Goal: Task Accomplishment & Management: Manage account settings

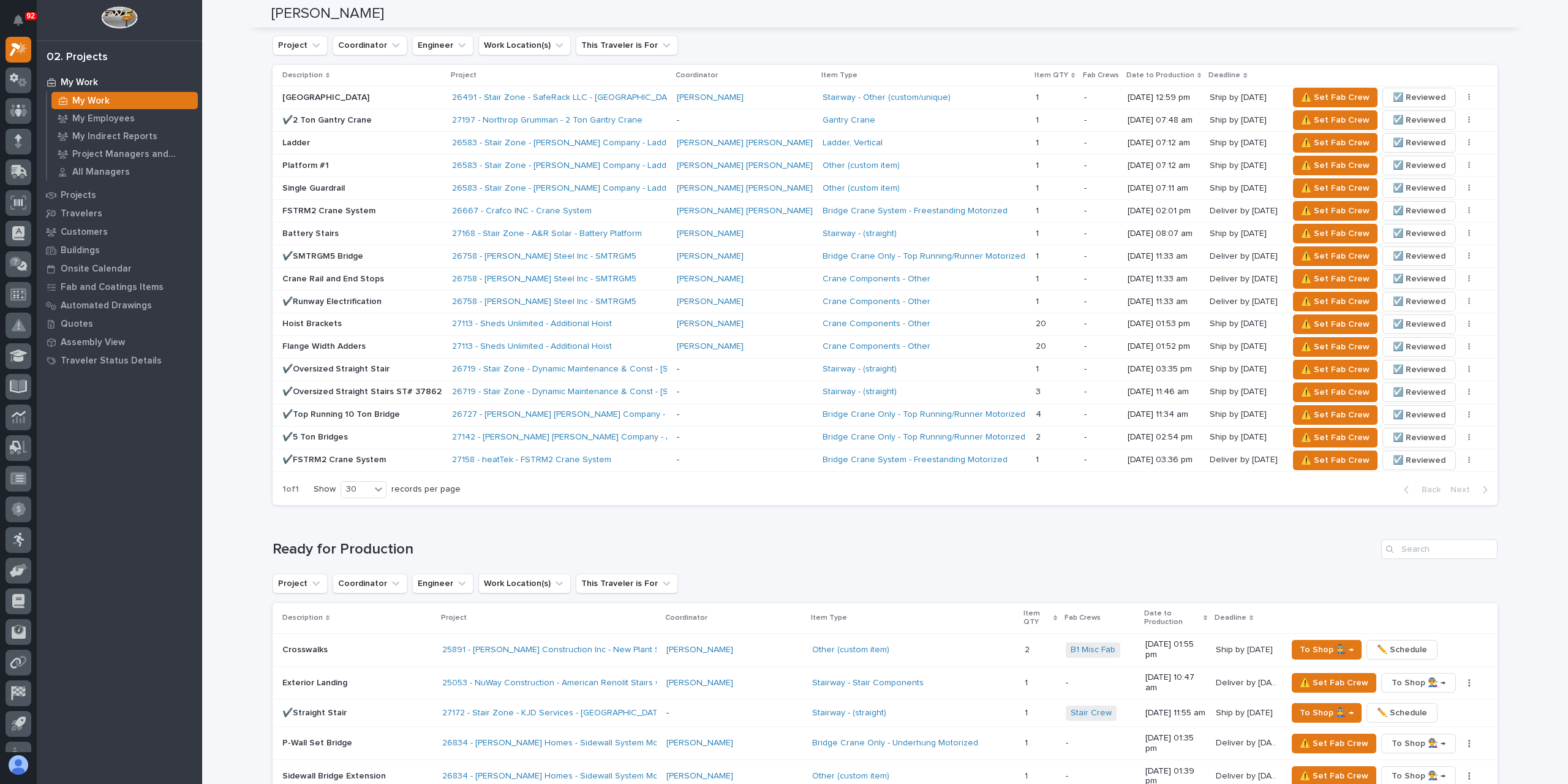
scroll to position [780, 0]
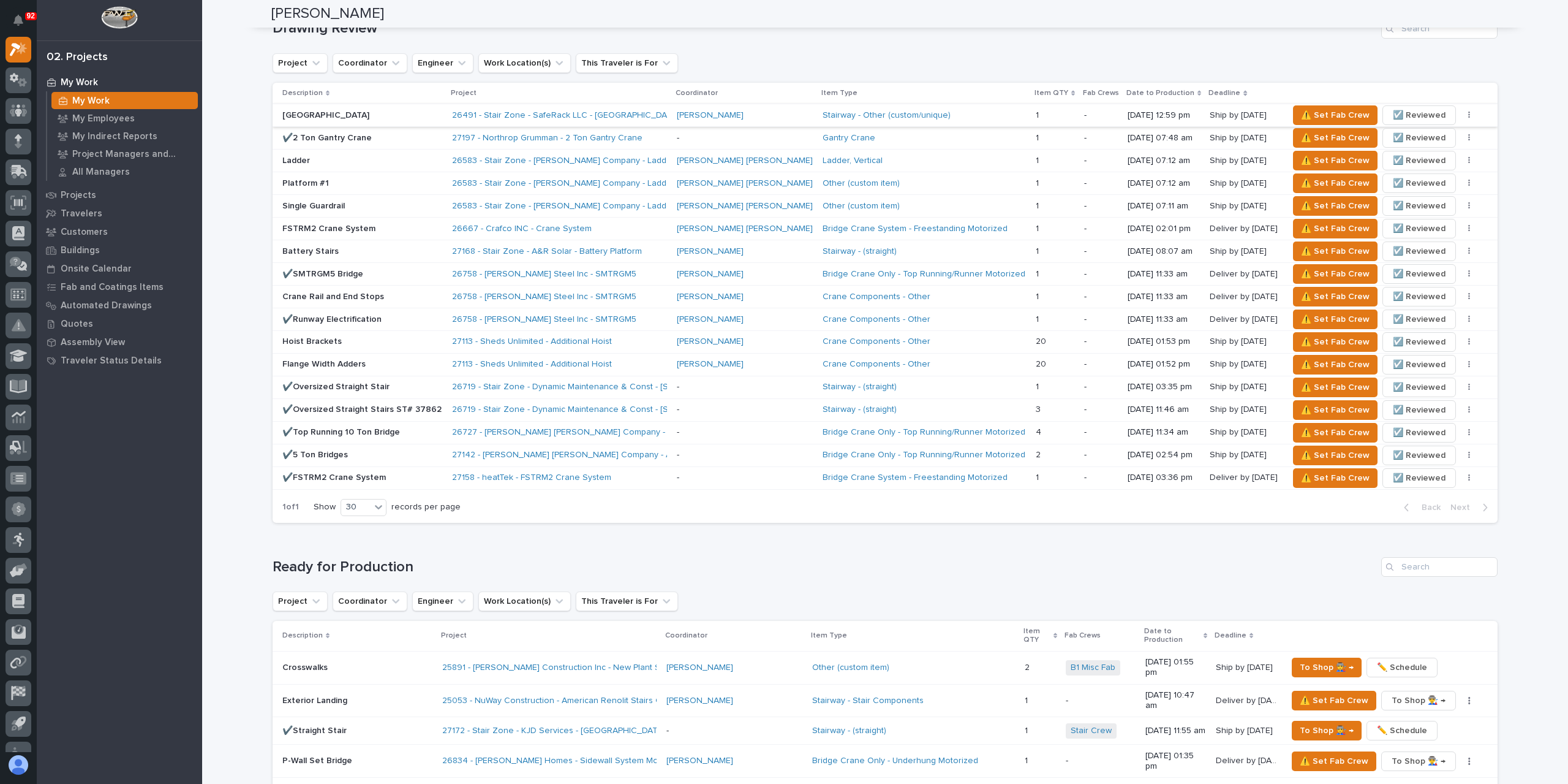
click at [1461, 111] on button "button" at bounding box center [1469, 115] width 17 height 9
click at [1419, 124] on div "✏️ Schedule" at bounding box center [1418, 139] width 92 height 31
click at [1417, 132] on span "✏️ Schedule" at bounding box center [1410, 139] width 50 height 15
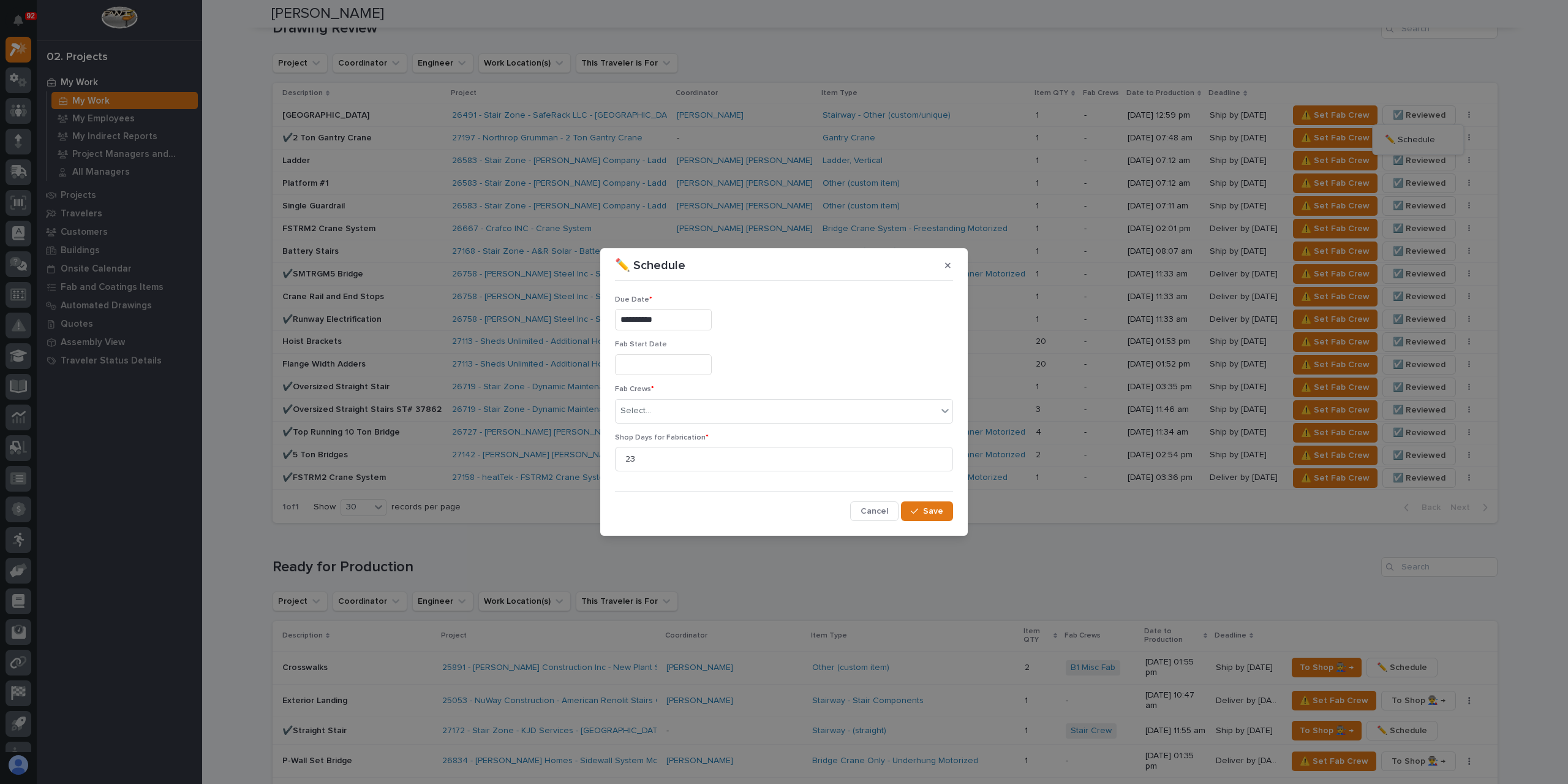
click at [691, 323] on input "**********" at bounding box center [663, 320] width 97 height 21
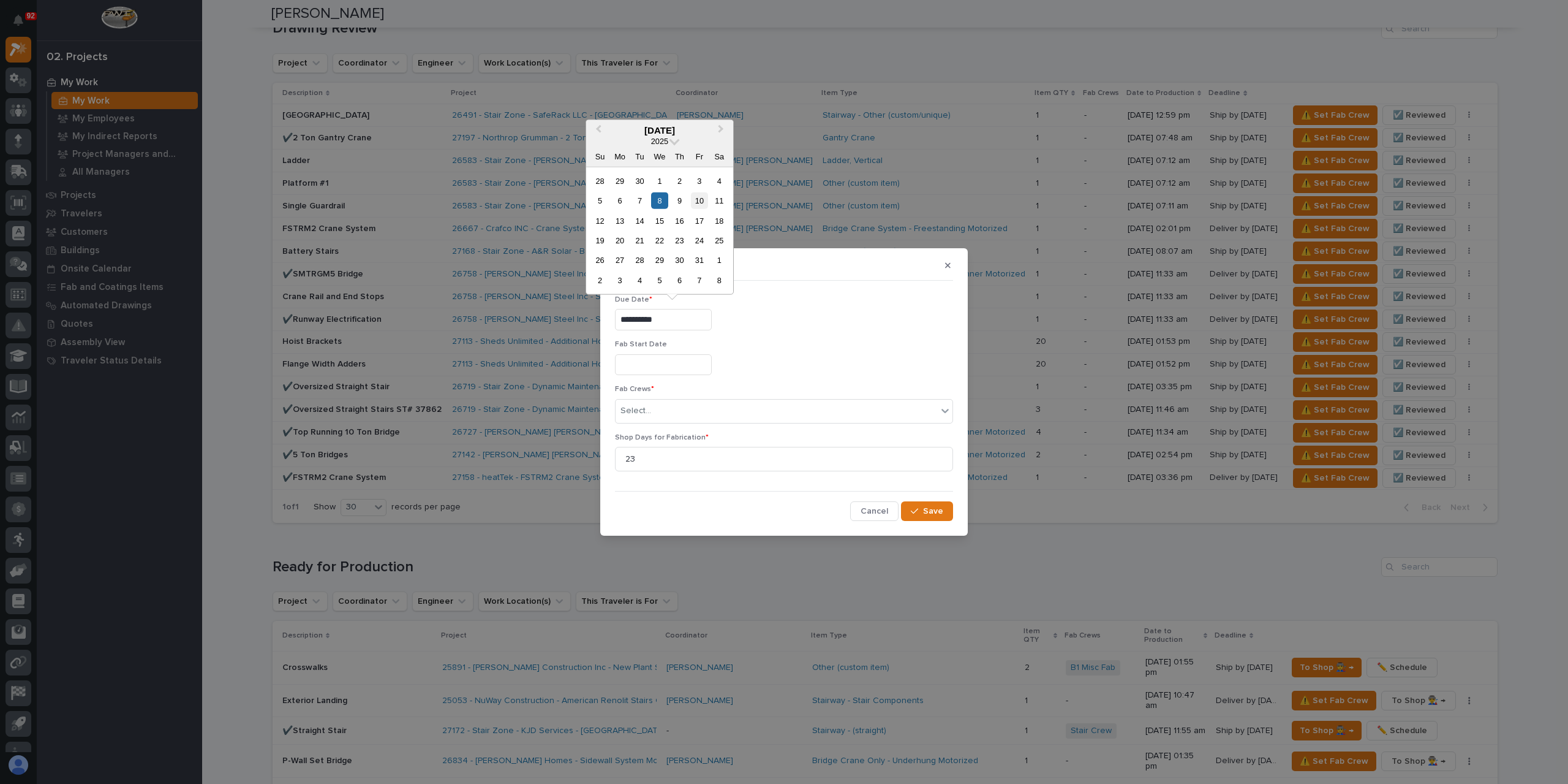
click at [706, 199] on div "10" at bounding box center [699, 200] width 16 height 16
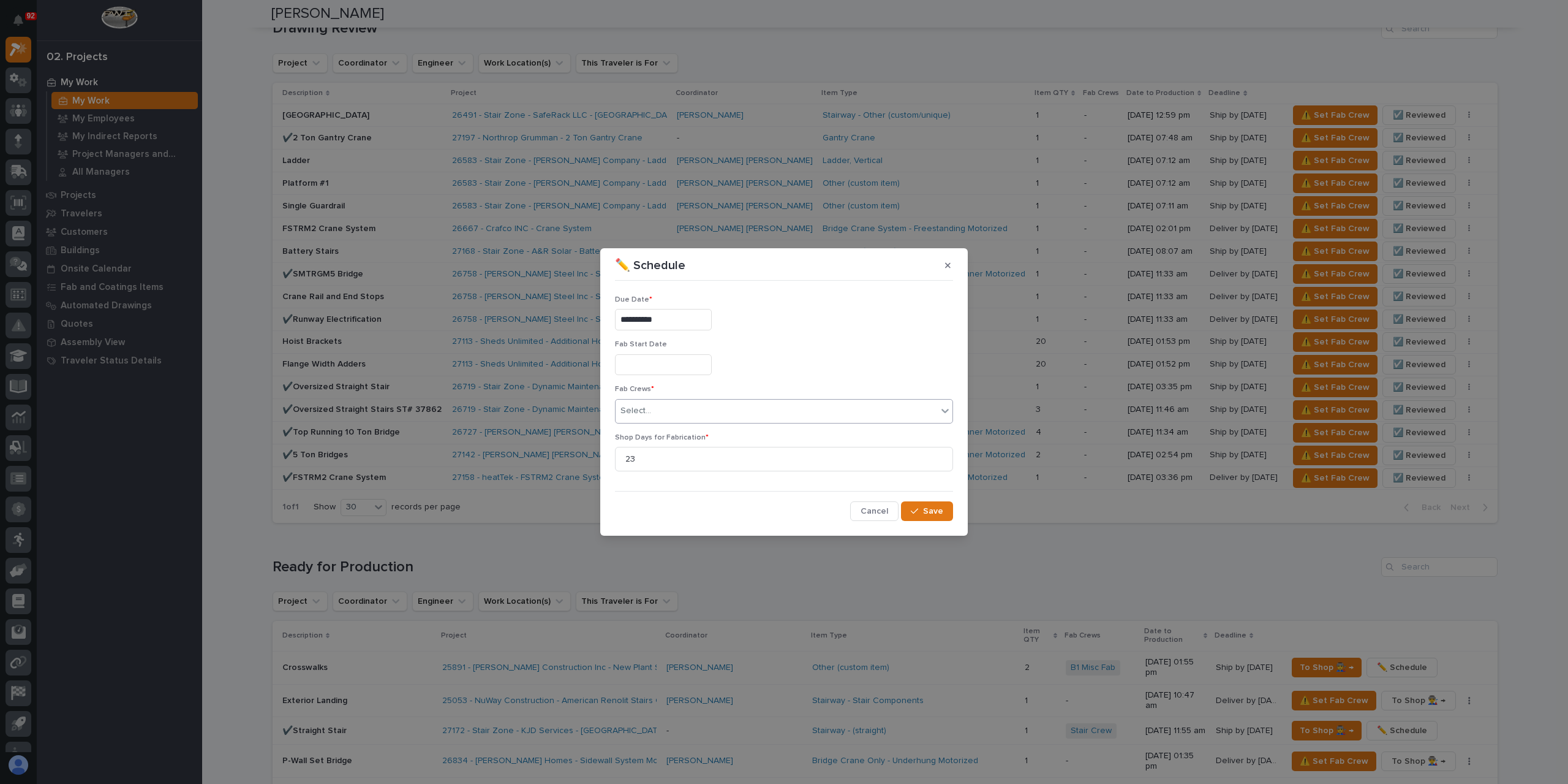
type input "**********"
click at [666, 417] on div "Select..." at bounding box center [776, 411] width 322 height 20
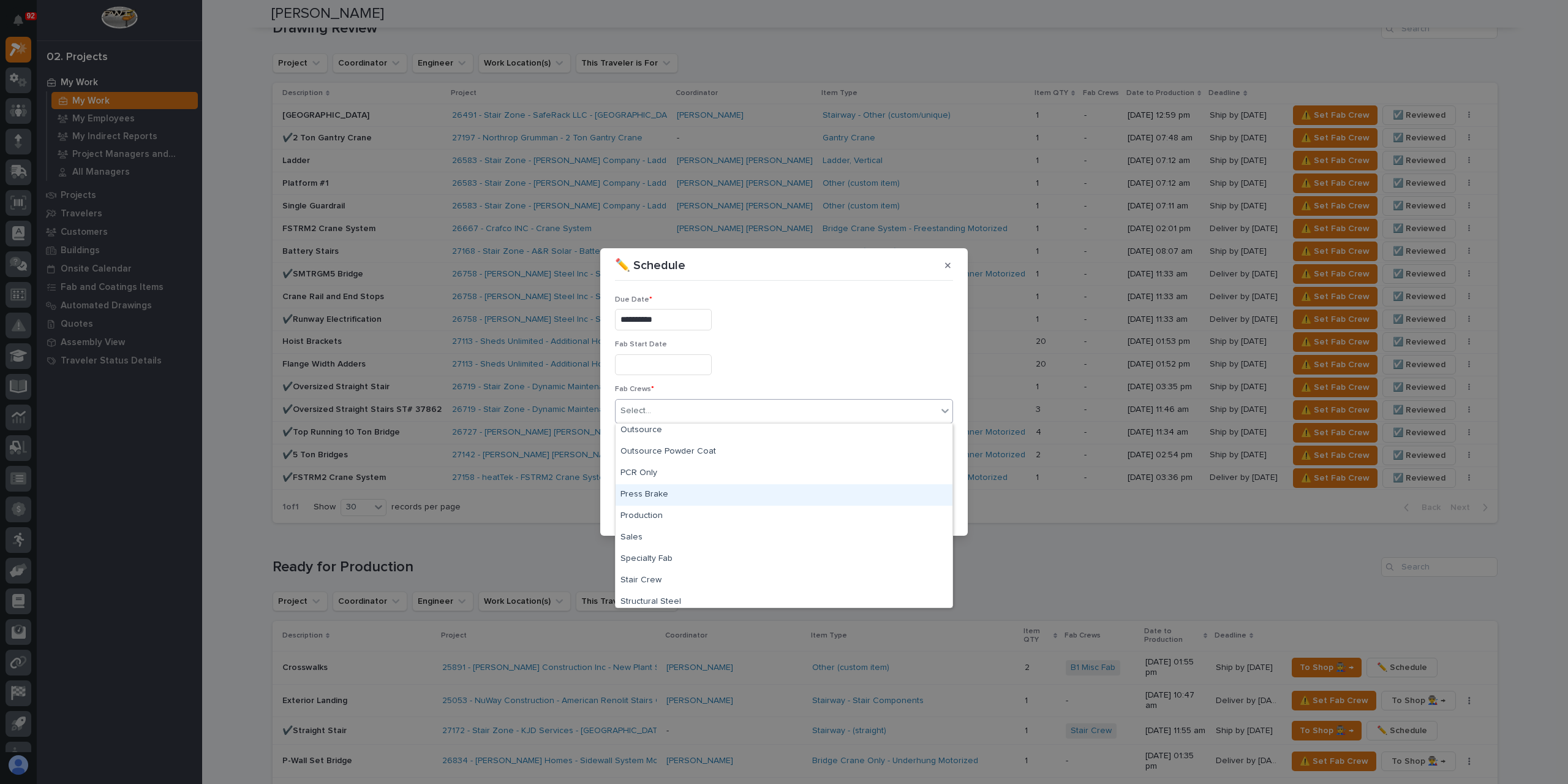
scroll to position [288, 0]
click at [661, 516] on div "Stair Crew" at bounding box center [784, 511] width 337 height 21
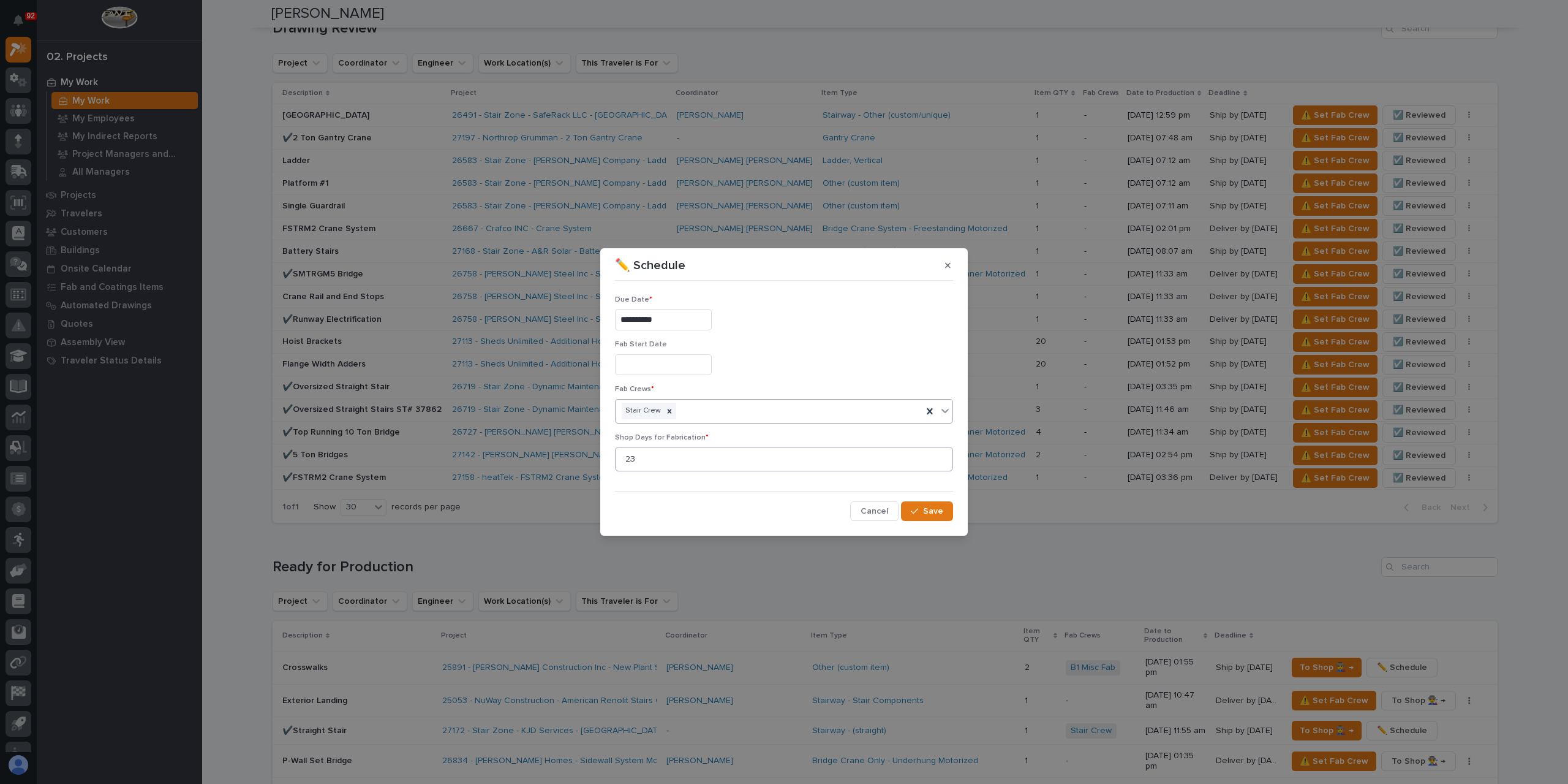
click at [935, 508] on span "Save" at bounding box center [933, 511] width 20 height 11
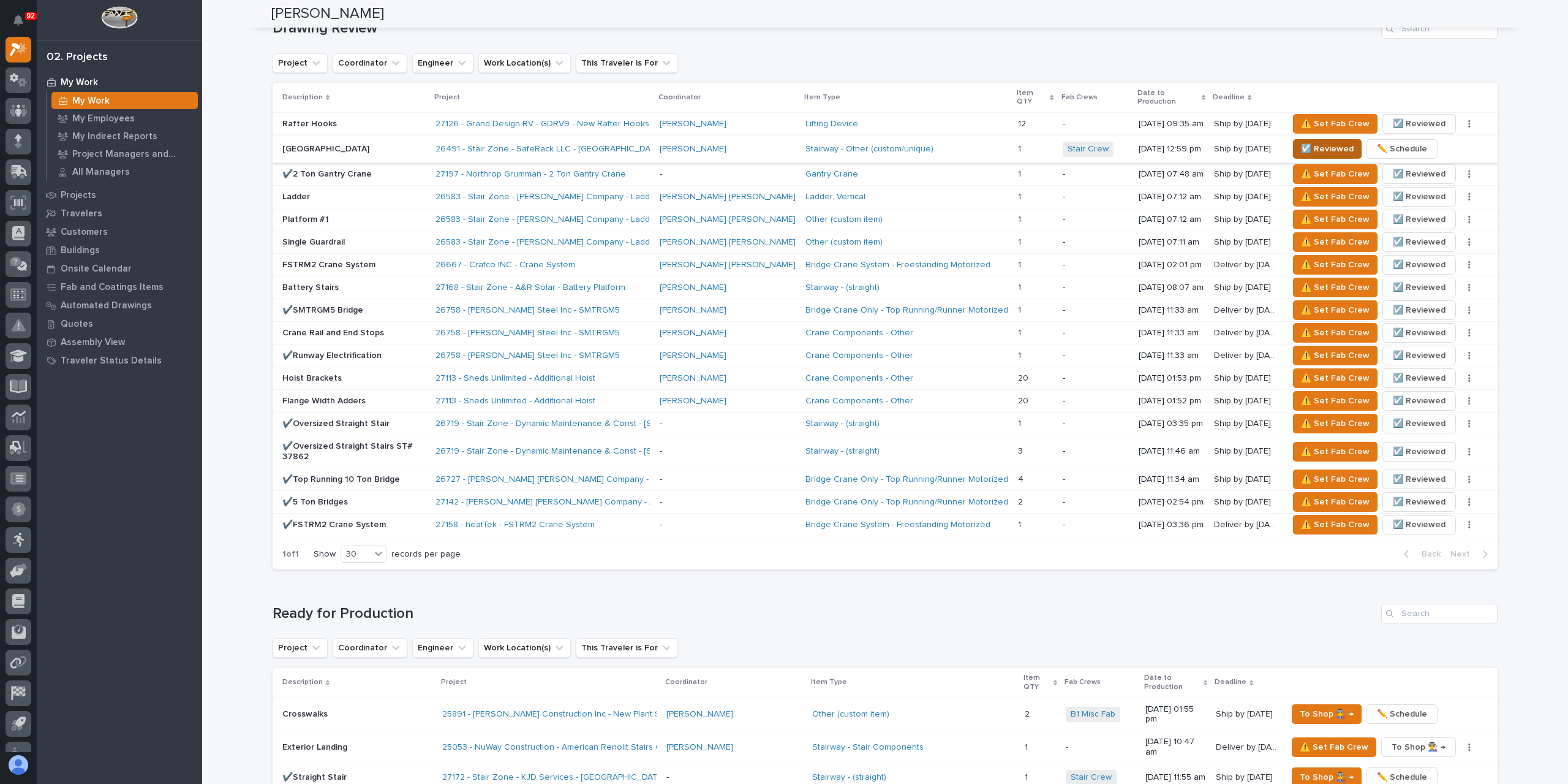
click at [1327, 142] on span "☑️ Reviewed" at bounding box center [1328, 149] width 53 height 15
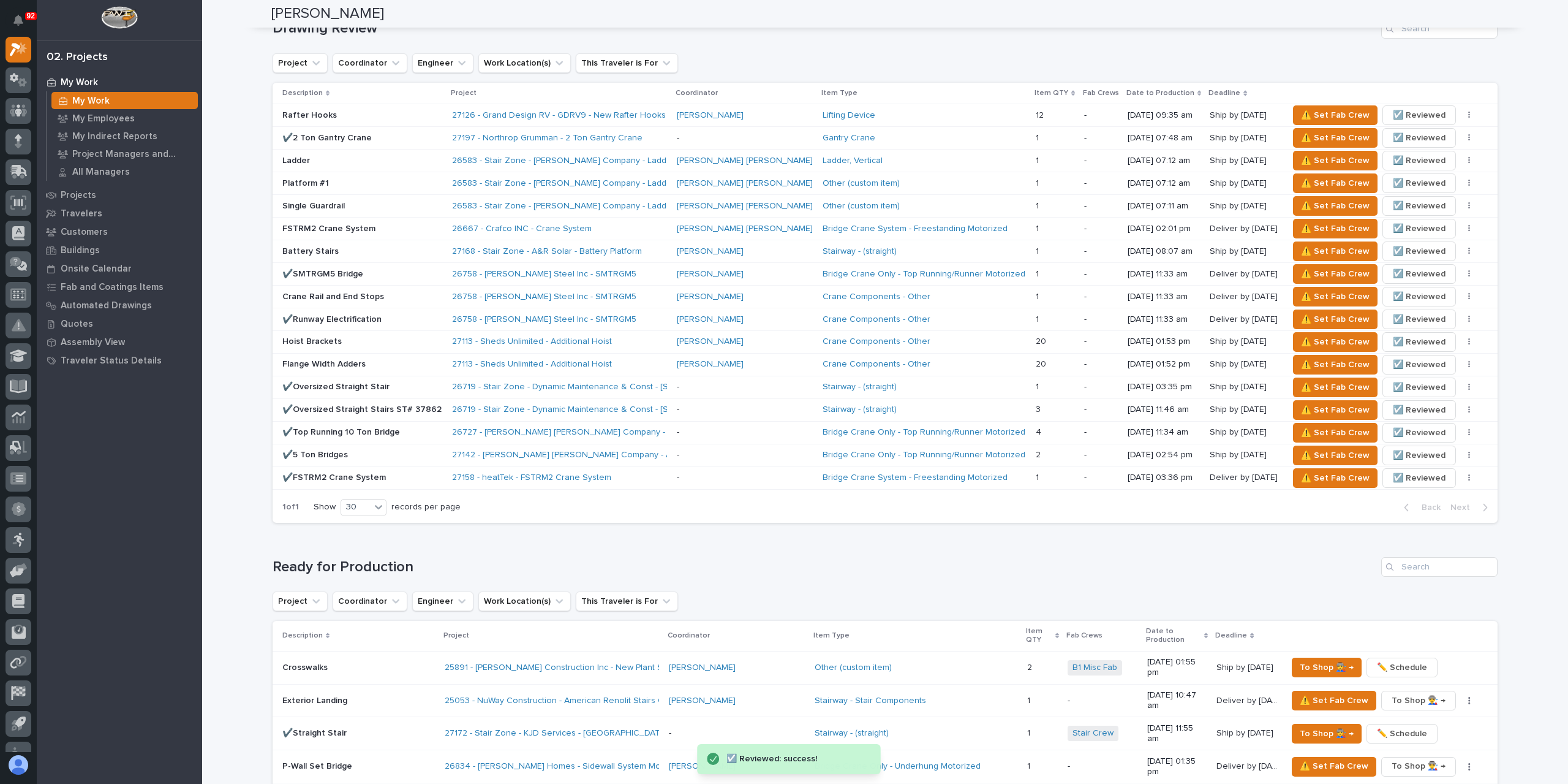
scroll to position [1087, 0]
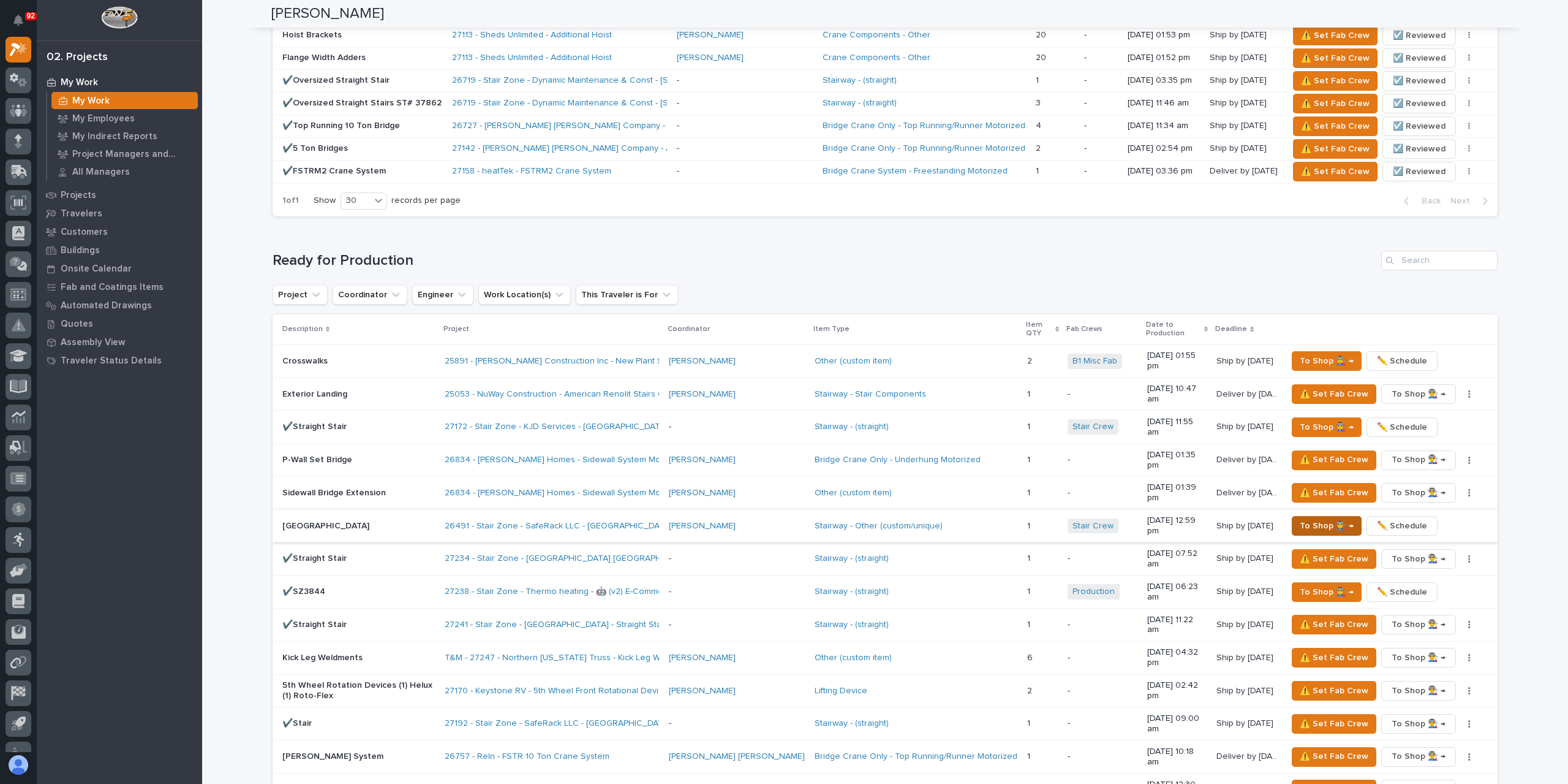
click at [1333, 519] on span "To Shop 👨‍🏭 →" at bounding box center [1326, 526] width 54 height 15
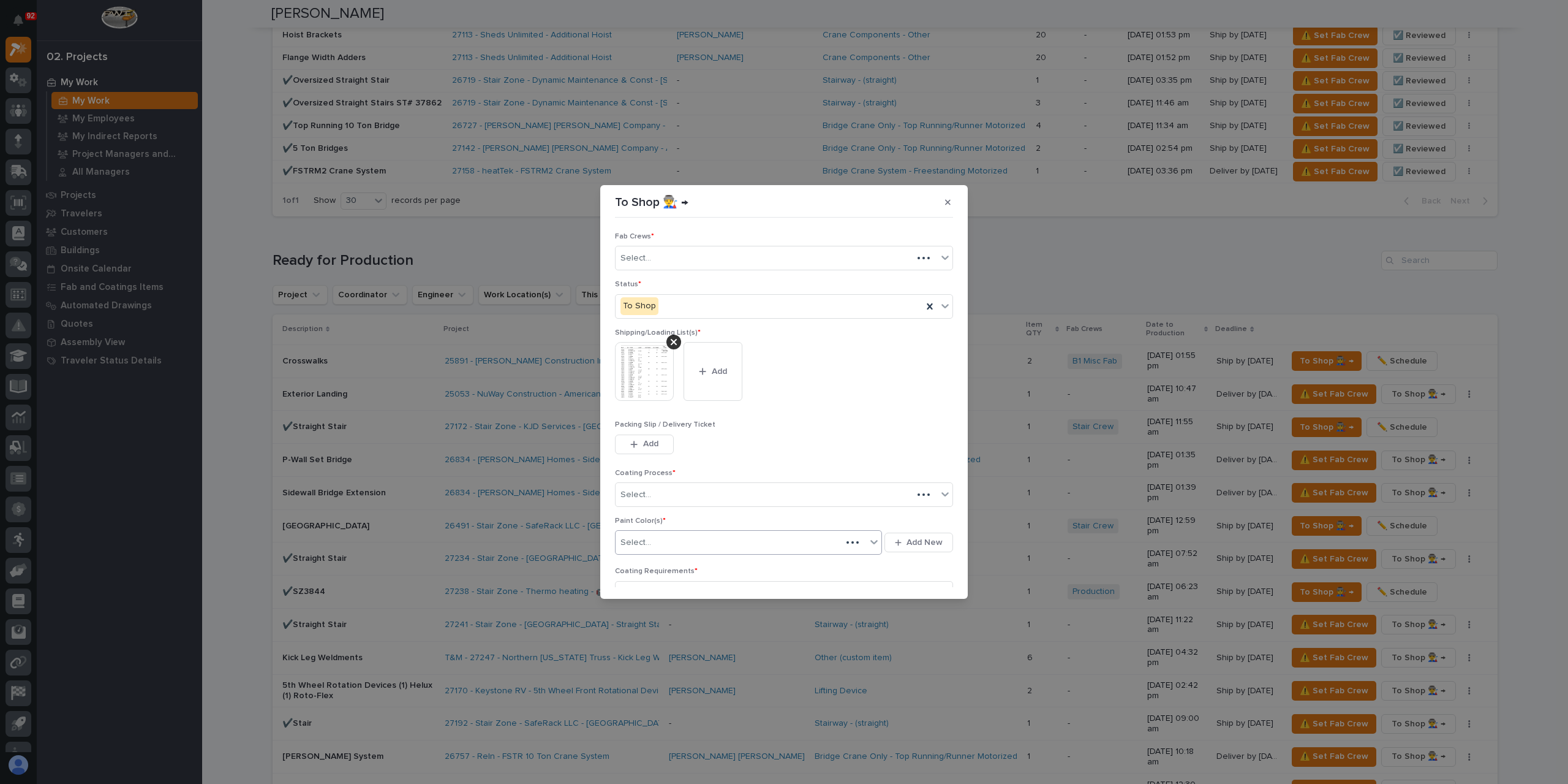
click at [664, 542] on div "Select..." at bounding box center [729, 543] width 226 height 20
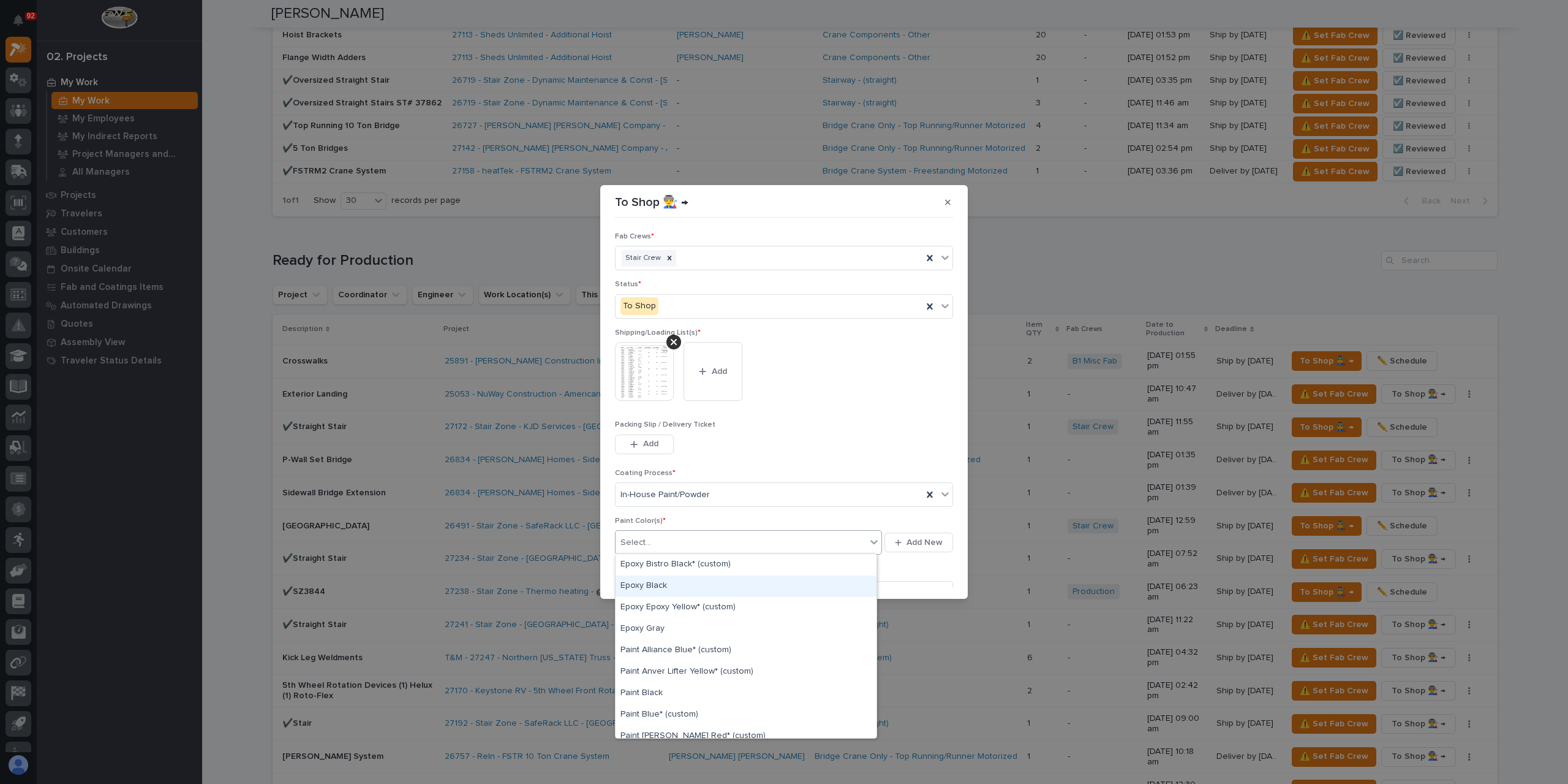
click at [653, 589] on div "Epoxy Black" at bounding box center [746, 586] width 261 height 21
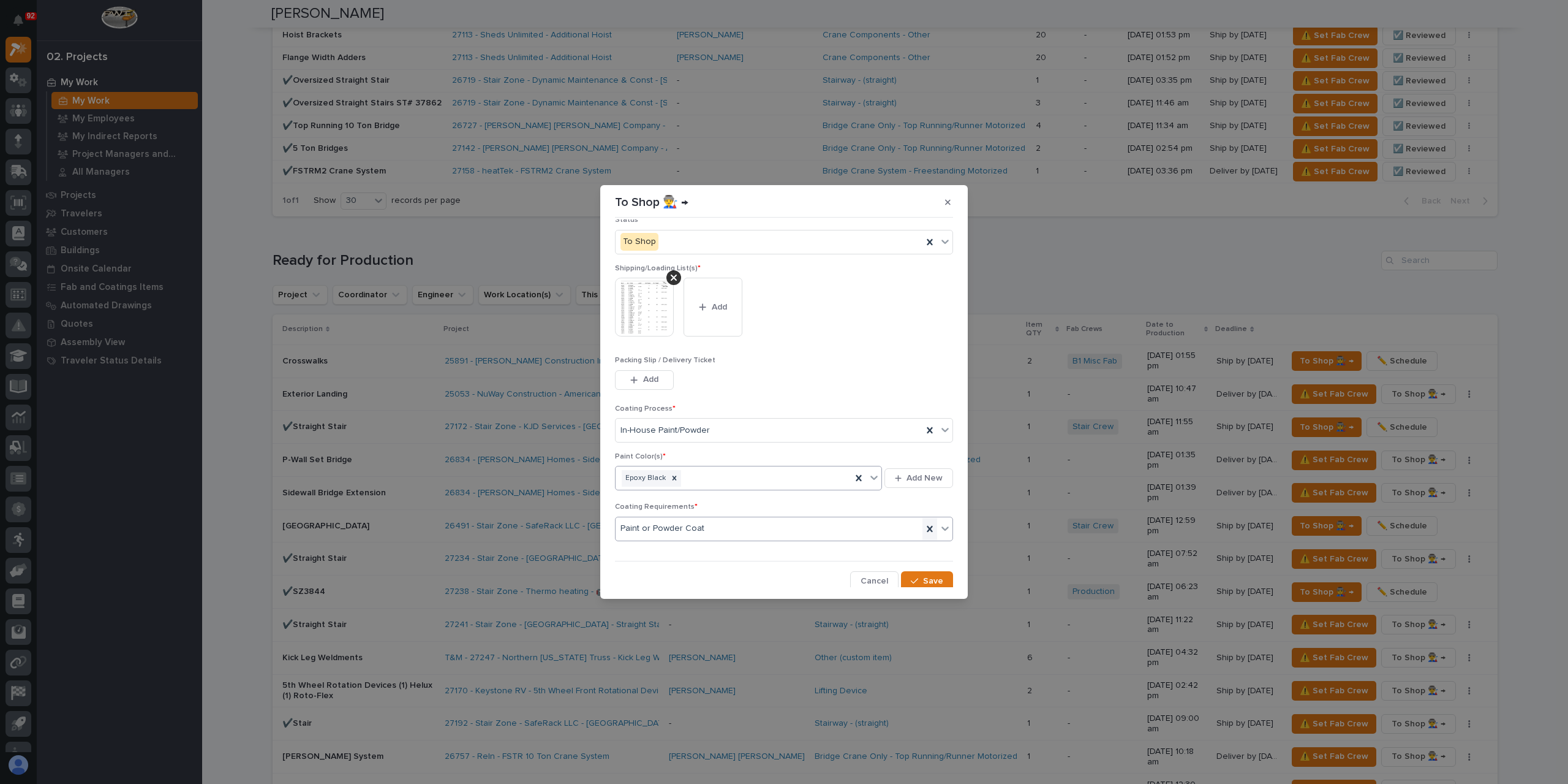
scroll to position [66, 0]
click at [927, 574] on span "Save" at bounding box center [933, 579] width 20 height 11
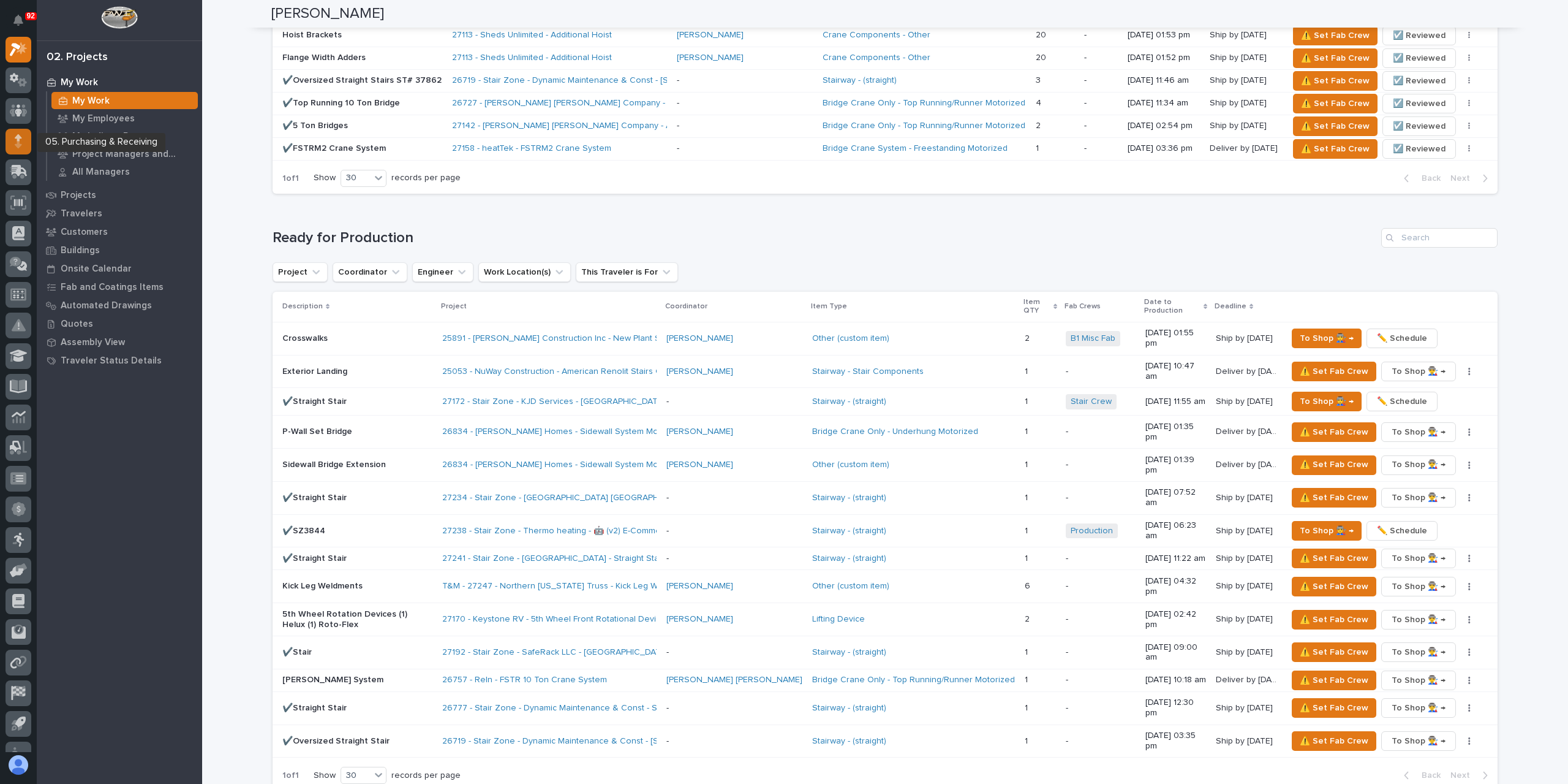
click at [13, 147] on div at bounding box center [19, 142] width 26 height 26
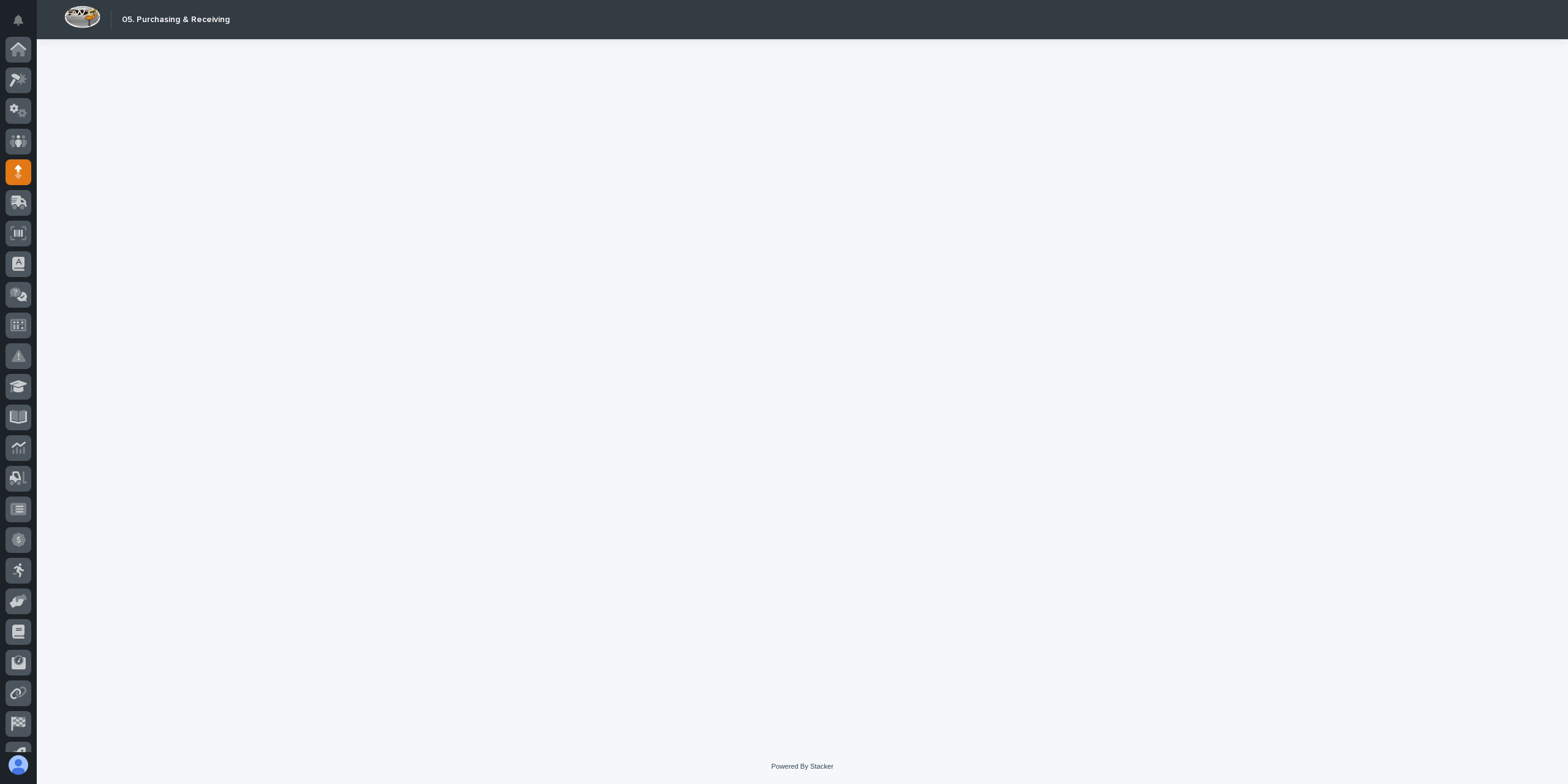
scroll to position [81, 0]
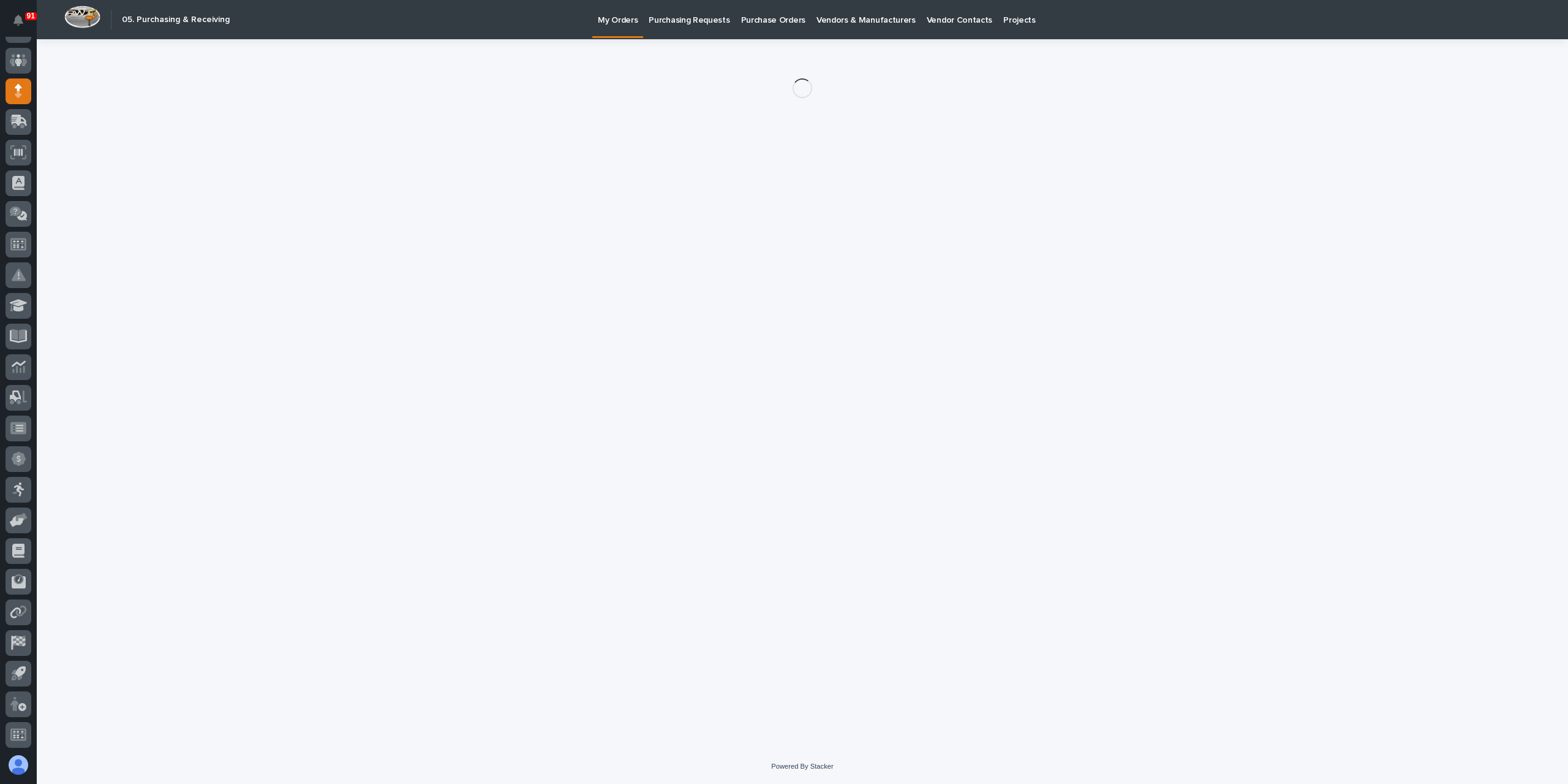
click at [676, 14] on p "Purchasing Requests" at bounding box center [689, 13] width 81 height 26
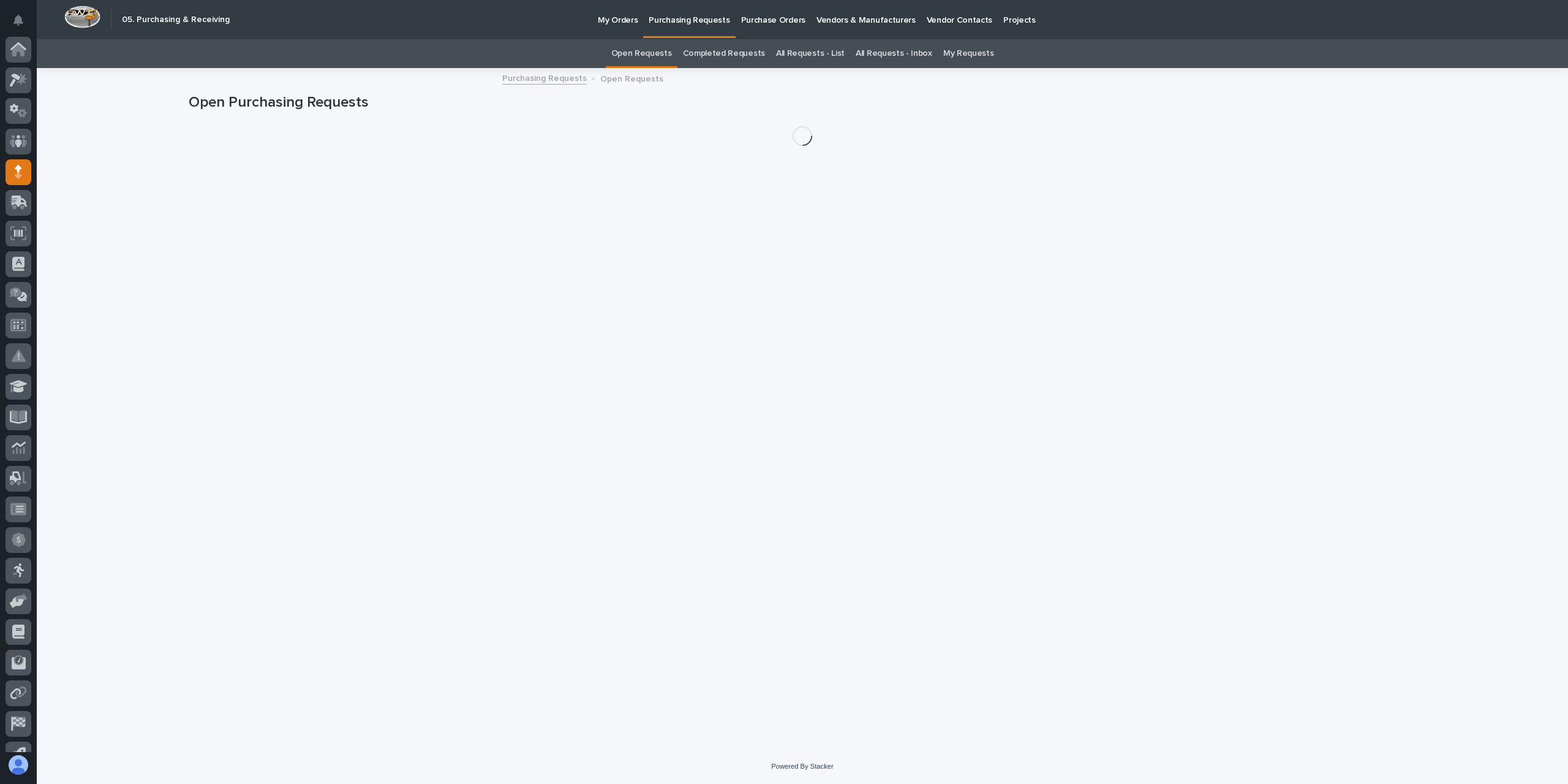
scroll to position [81, 0]
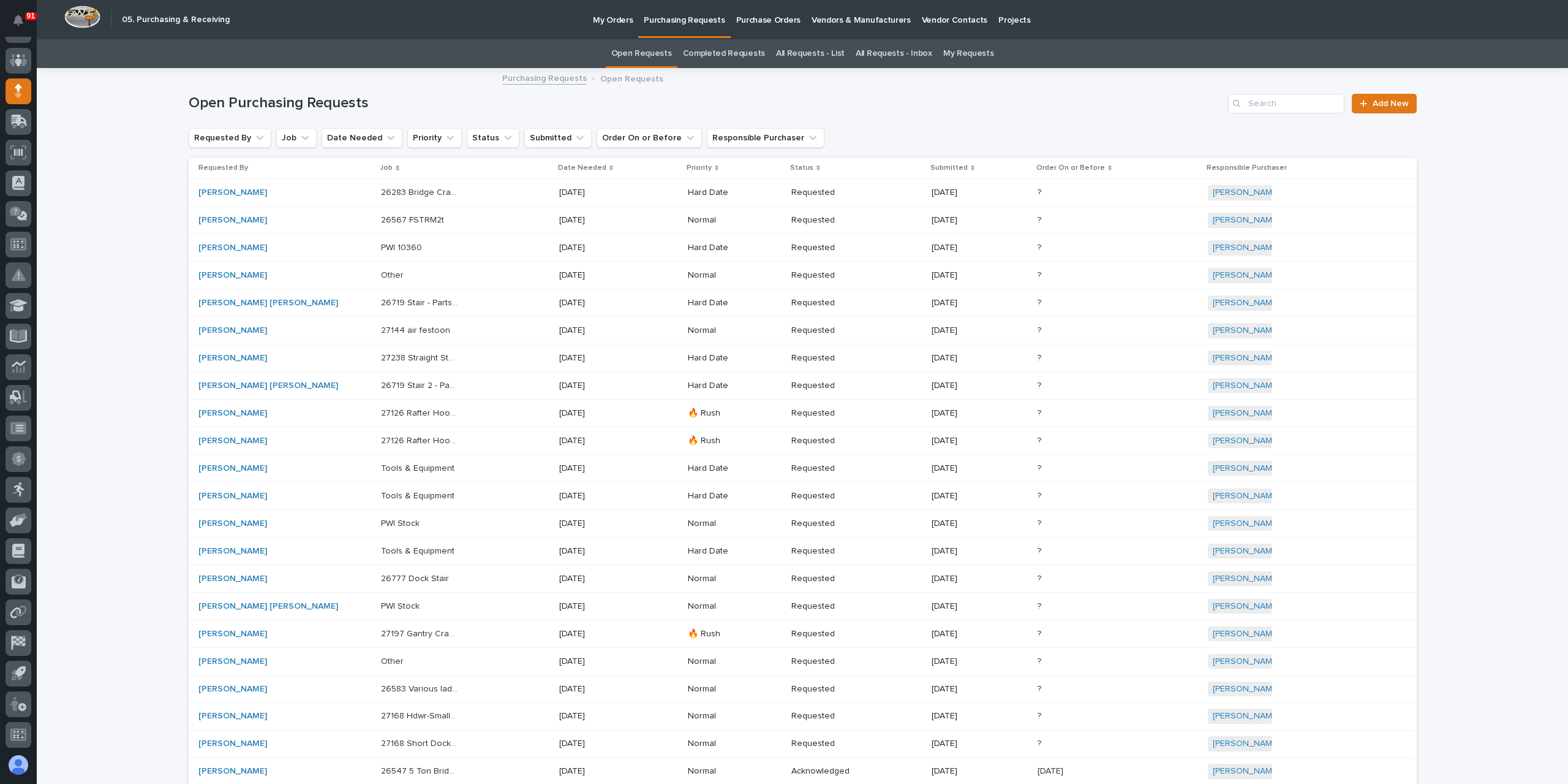
click at [804, 55] on link "All Requests - List" at bounding box center [811, 54] width 69 height 29
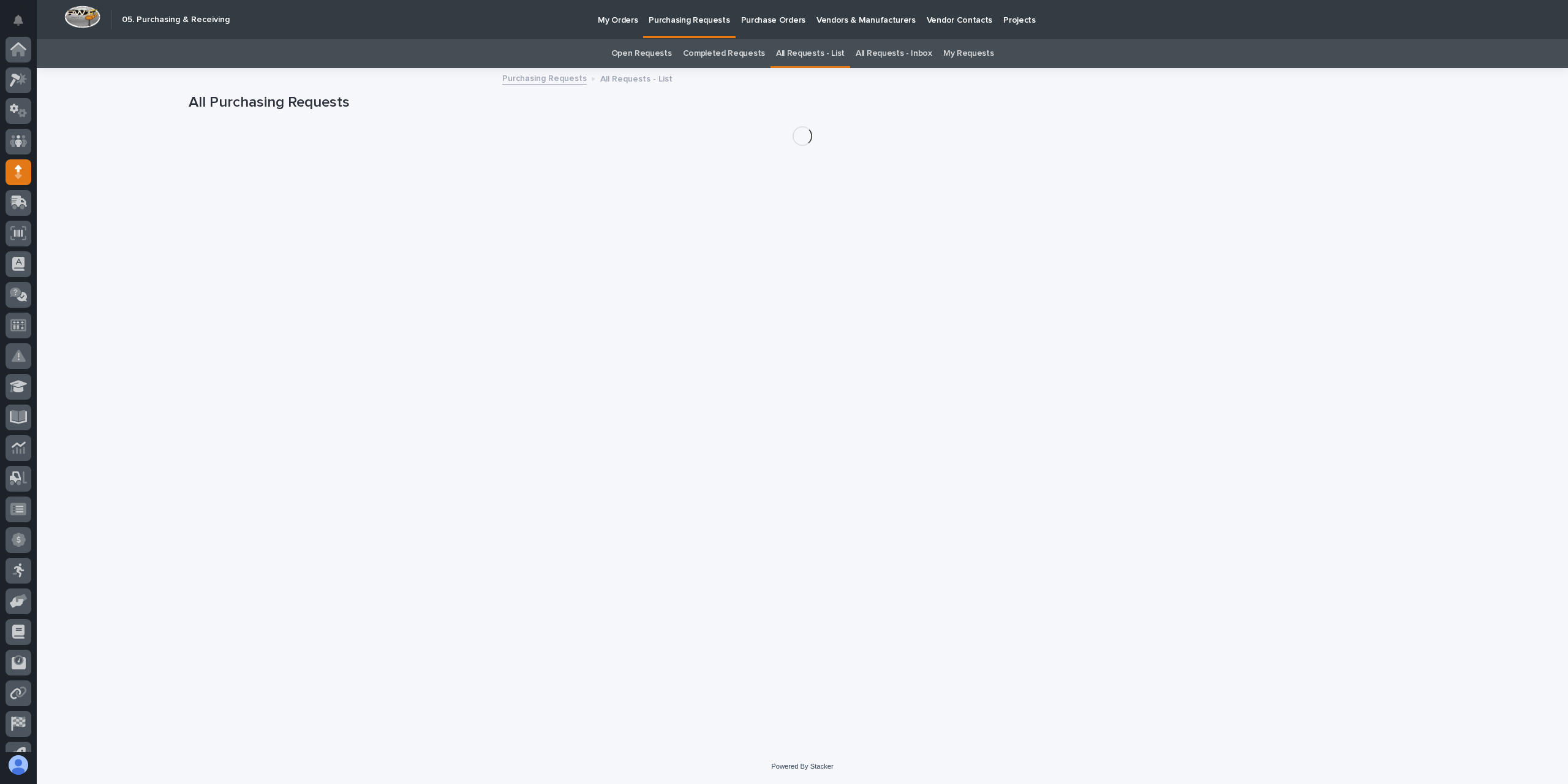
scroll to position [81, 0]
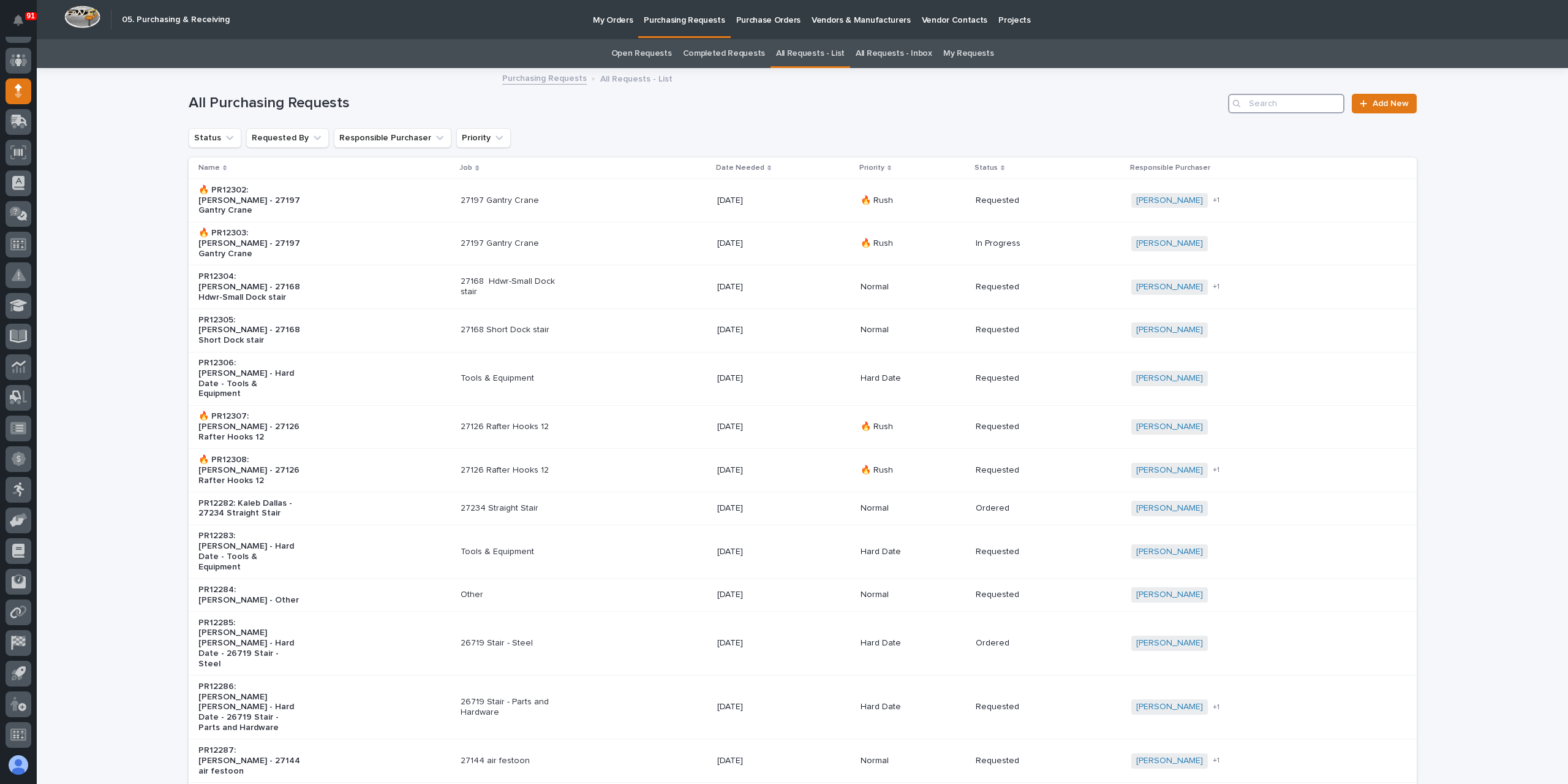
click at [1253, 106] on input "Search" at bounding box center [1286, 103] width 117 height 19
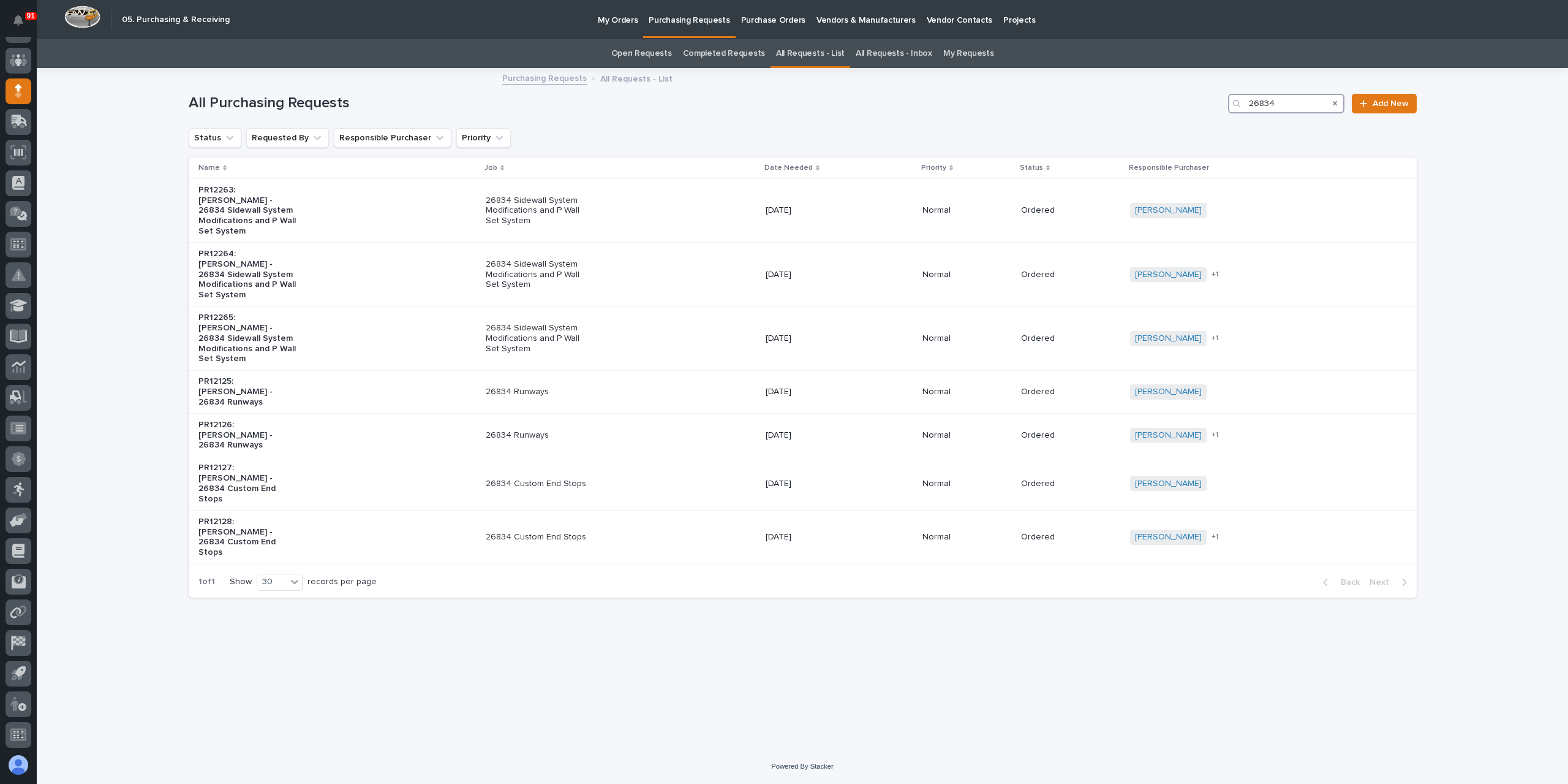
type input "26834"
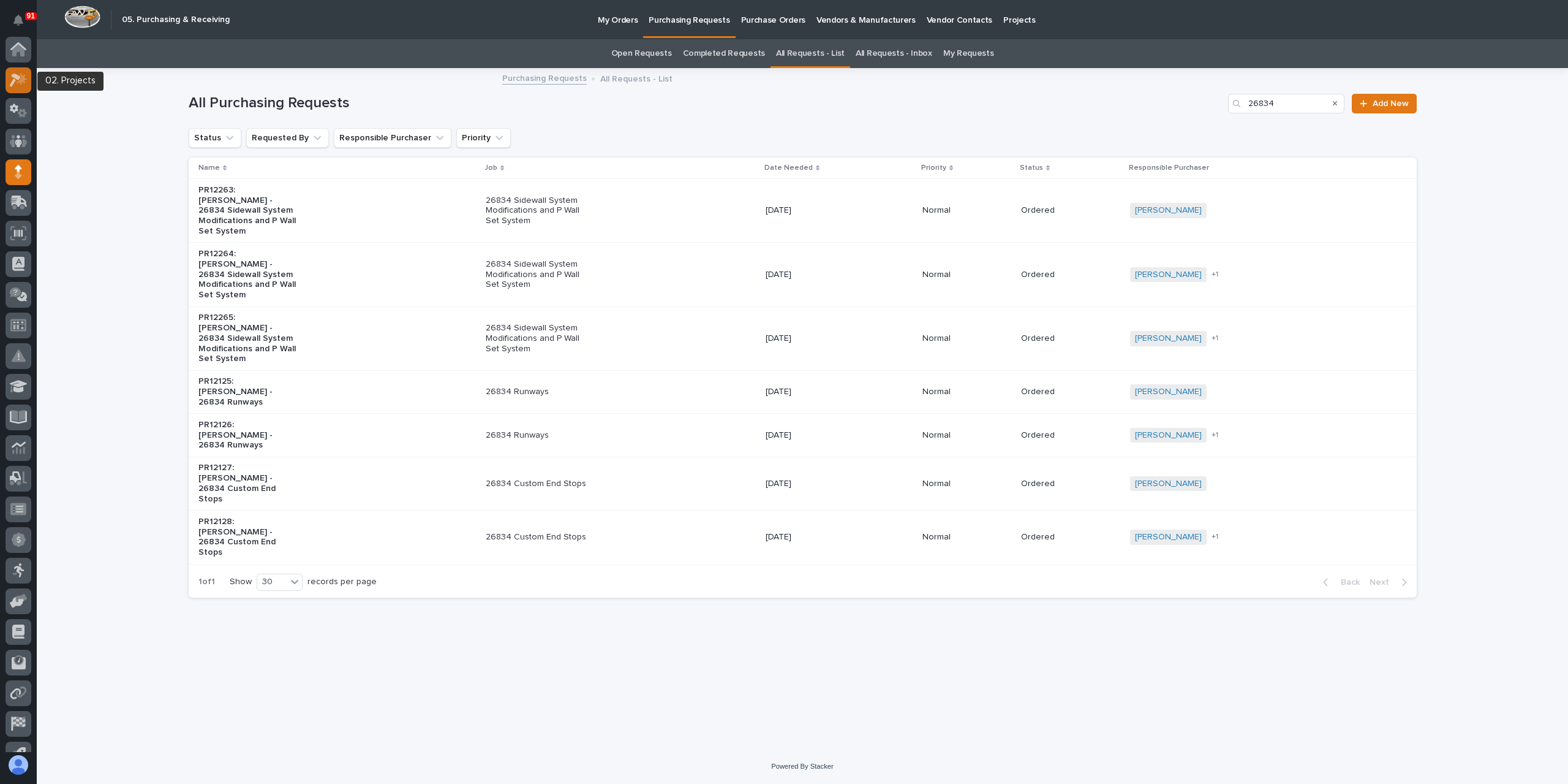
click at [23, 80] on icon at bounding box center [21, 79] width 11 height 12
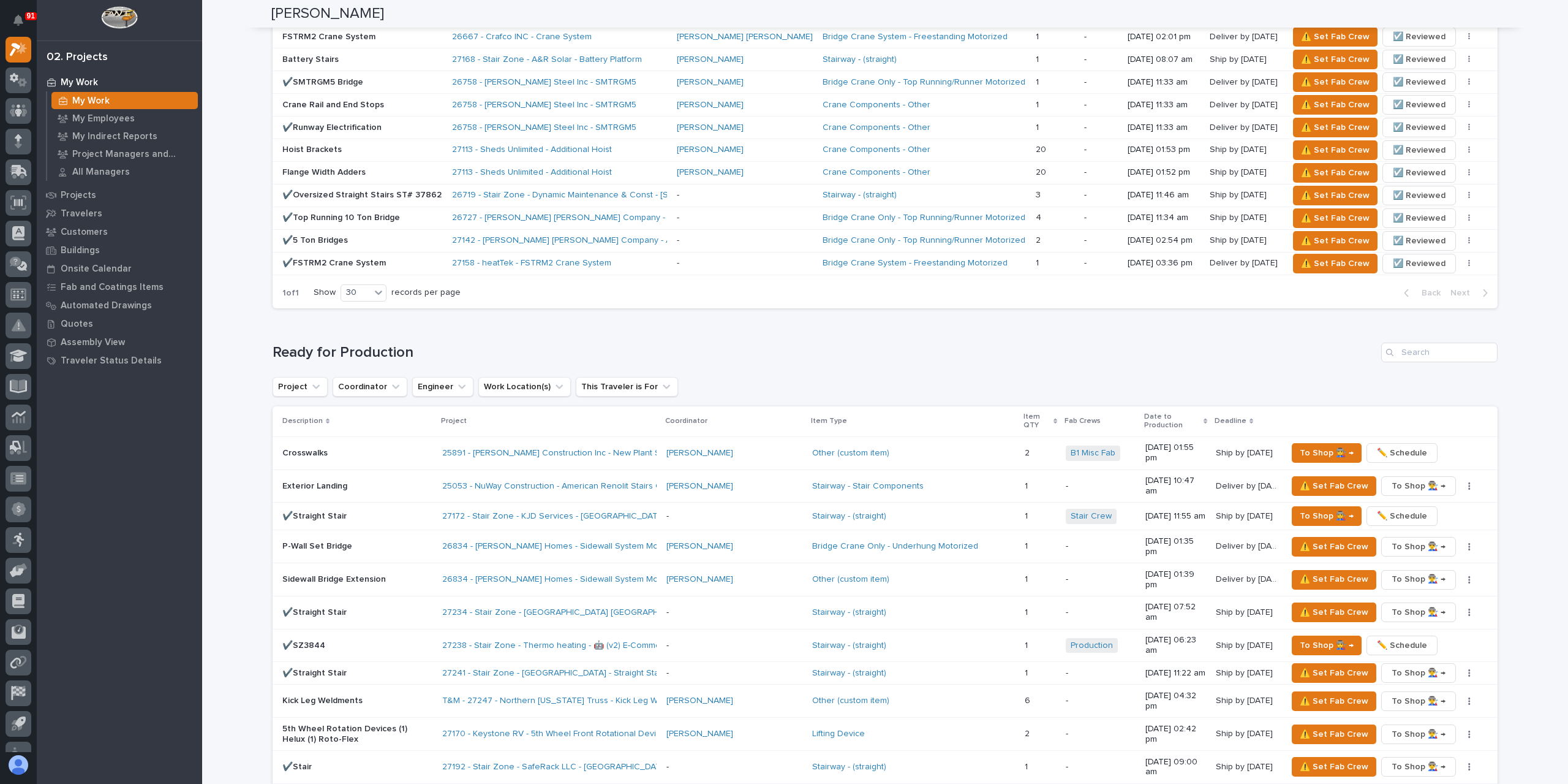
scroll to position [1042, 0]
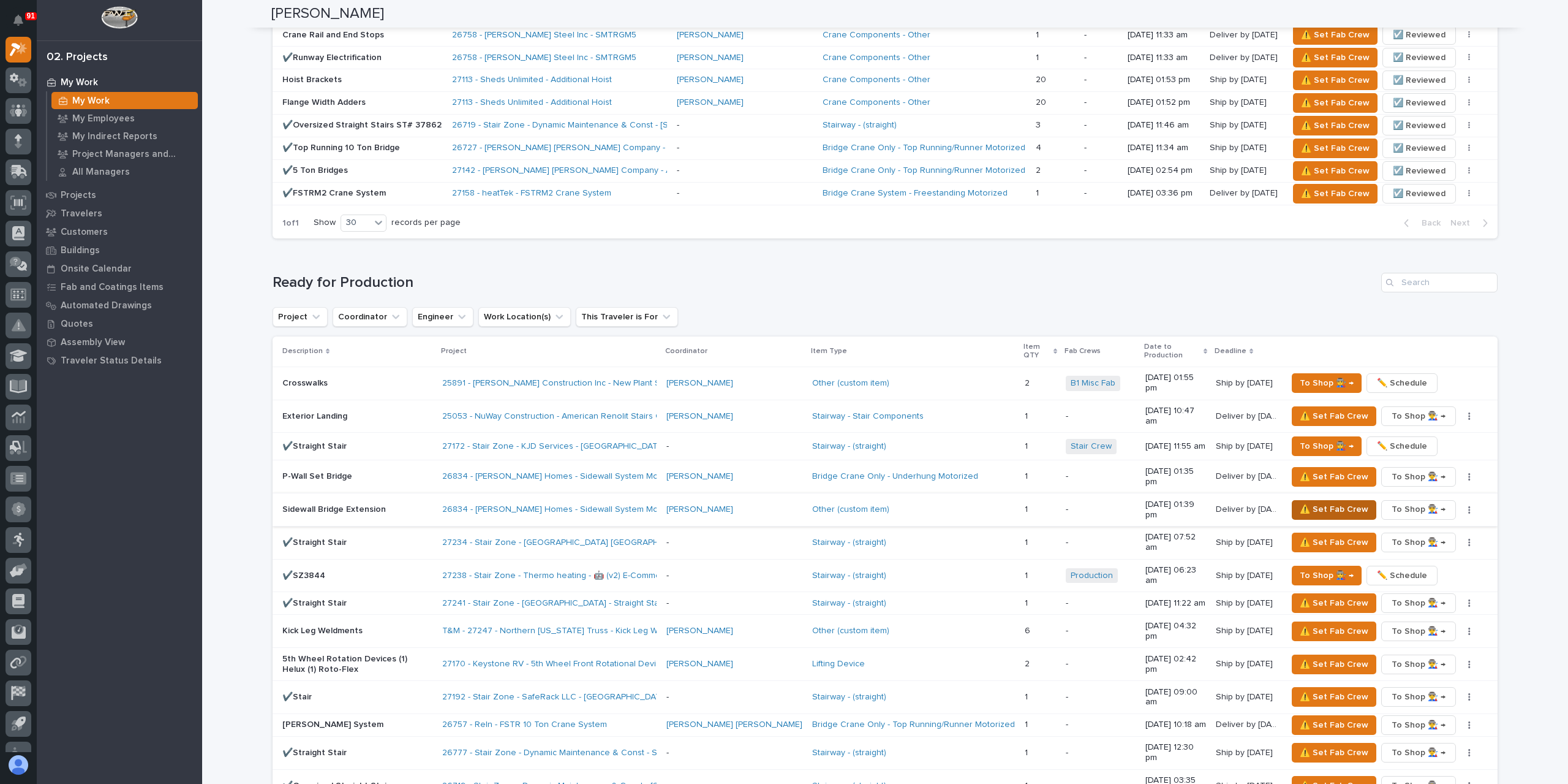
click at [1345, 502] on span "⚠️ Set Fab Crew" at bounding box center [1334, 509] width 69 height 15
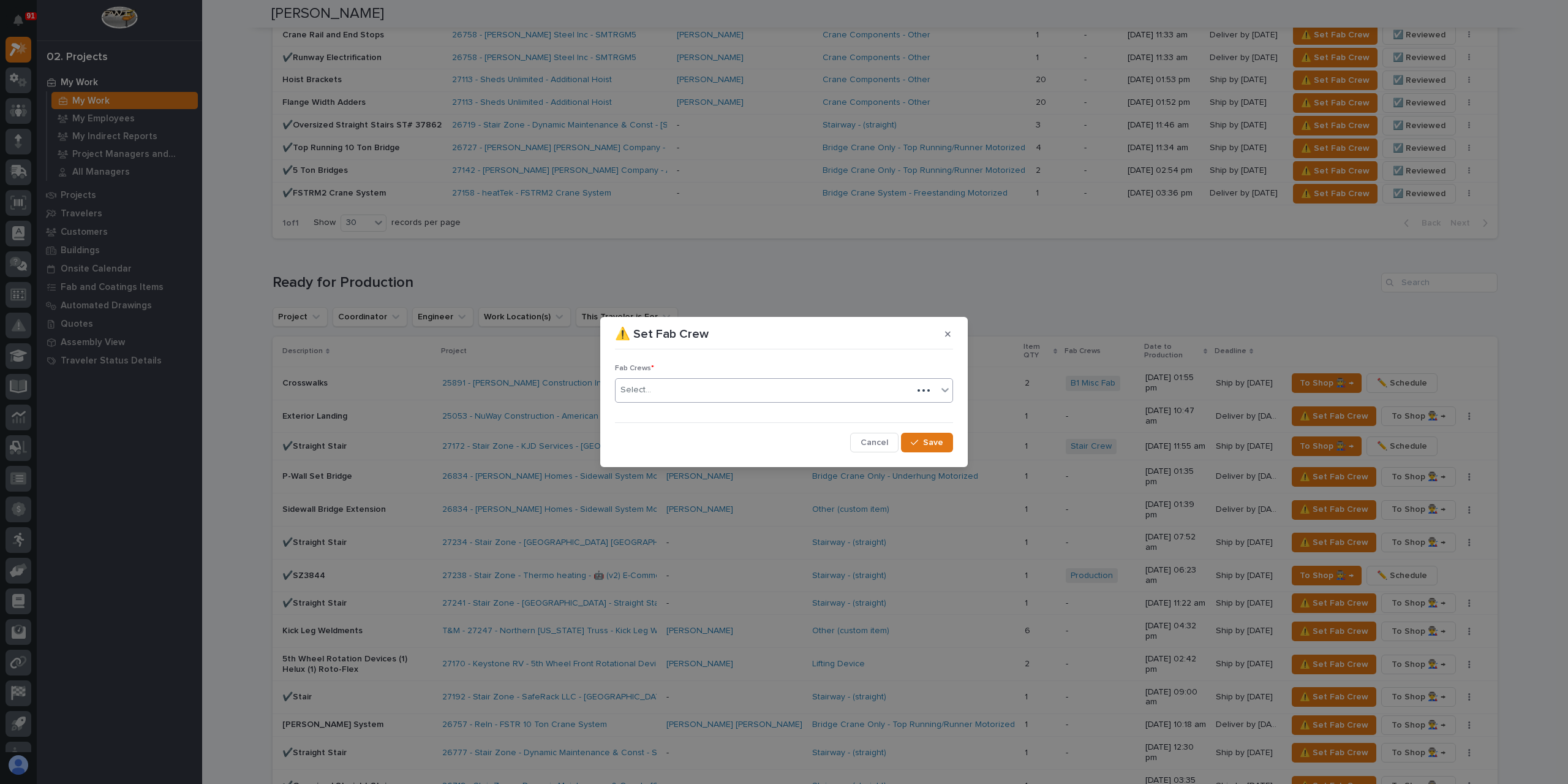
click at [665, 390] on div "Select..." at bounding box center [764, 390] width 297 height 20
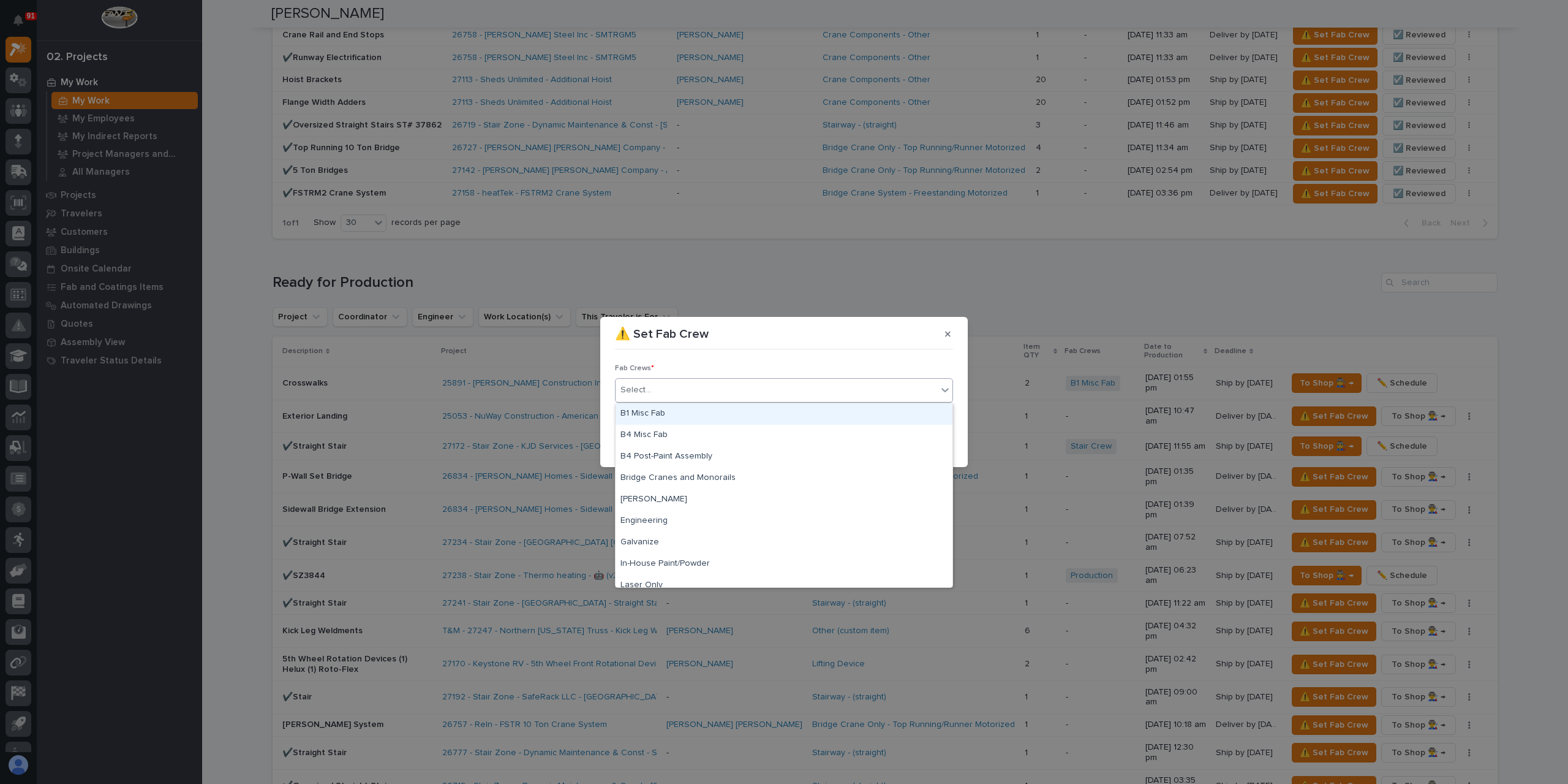
click at [675, 413] on div "B1 Misc Fab" at bounding box center [784, 414] width 337 height 21
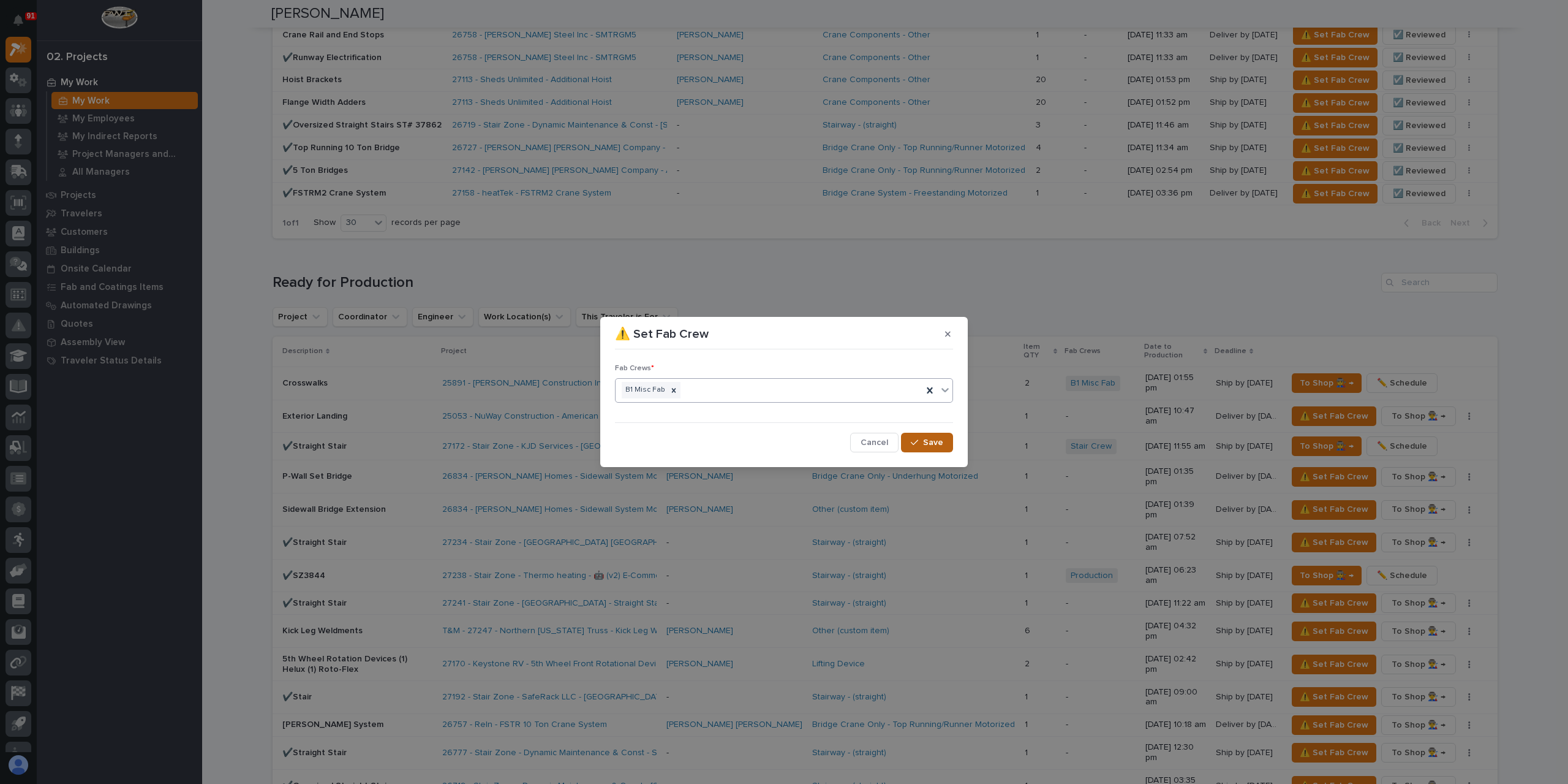
click at [939, 437] on span "Save" at bounding box center [933, 442] width 20 height 11
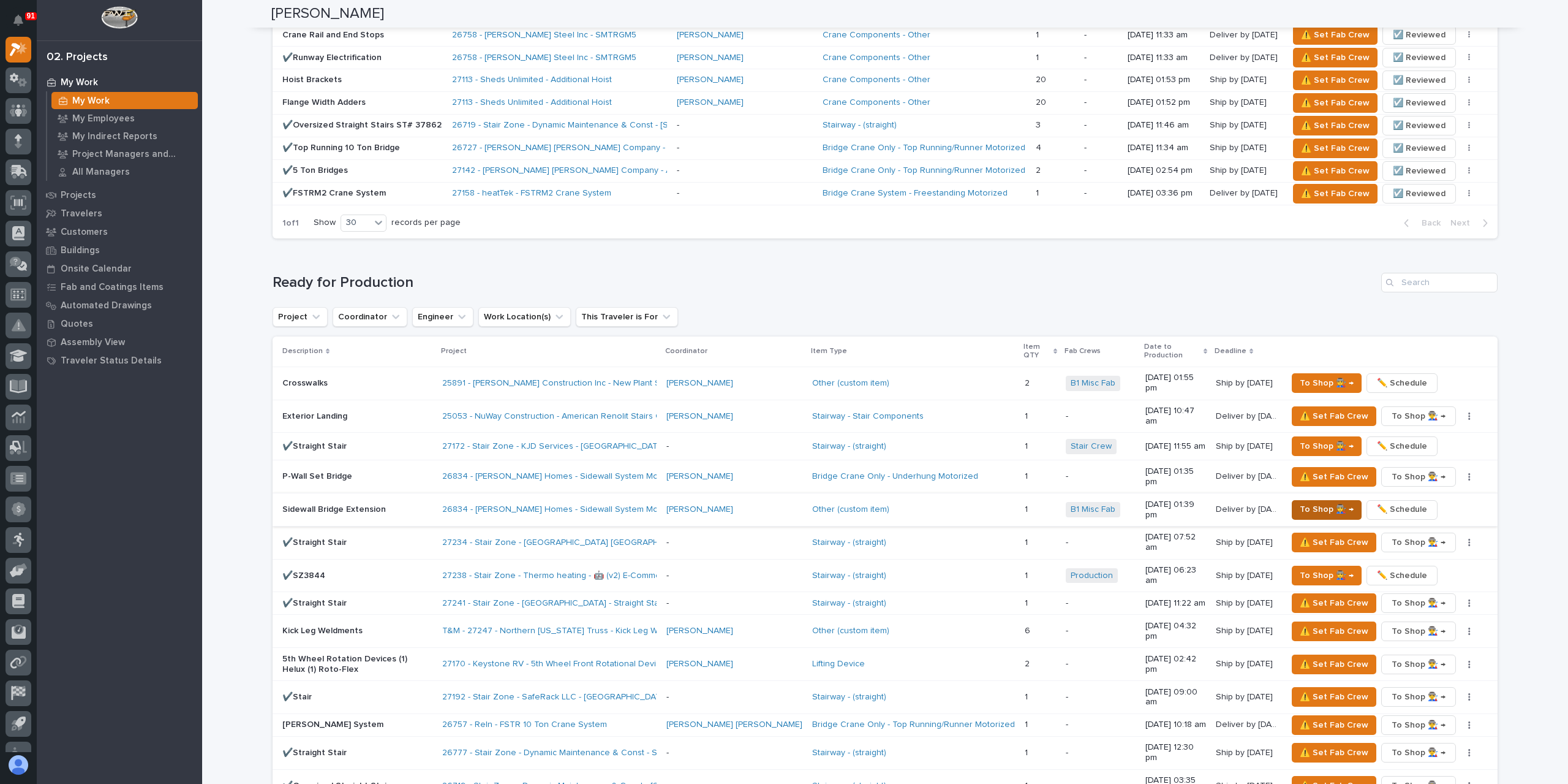
click at [1316, 502] on span "To Shop 👨‍🏭 →" at bounding box center [1326, 509] width 54 height 15
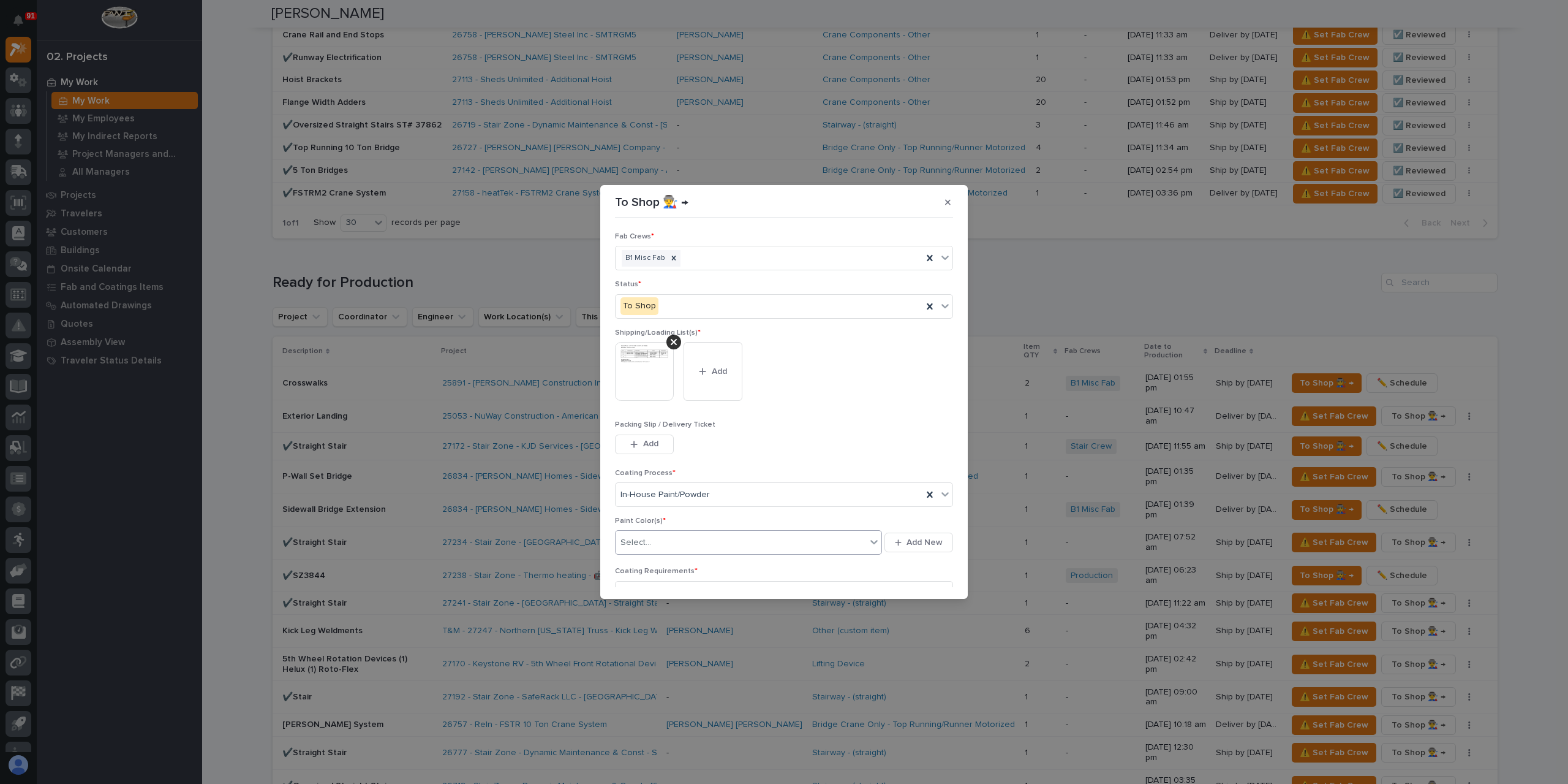
click at [682, 540] on div "Select..." at bounding box center [741, 543] width 250 height 20
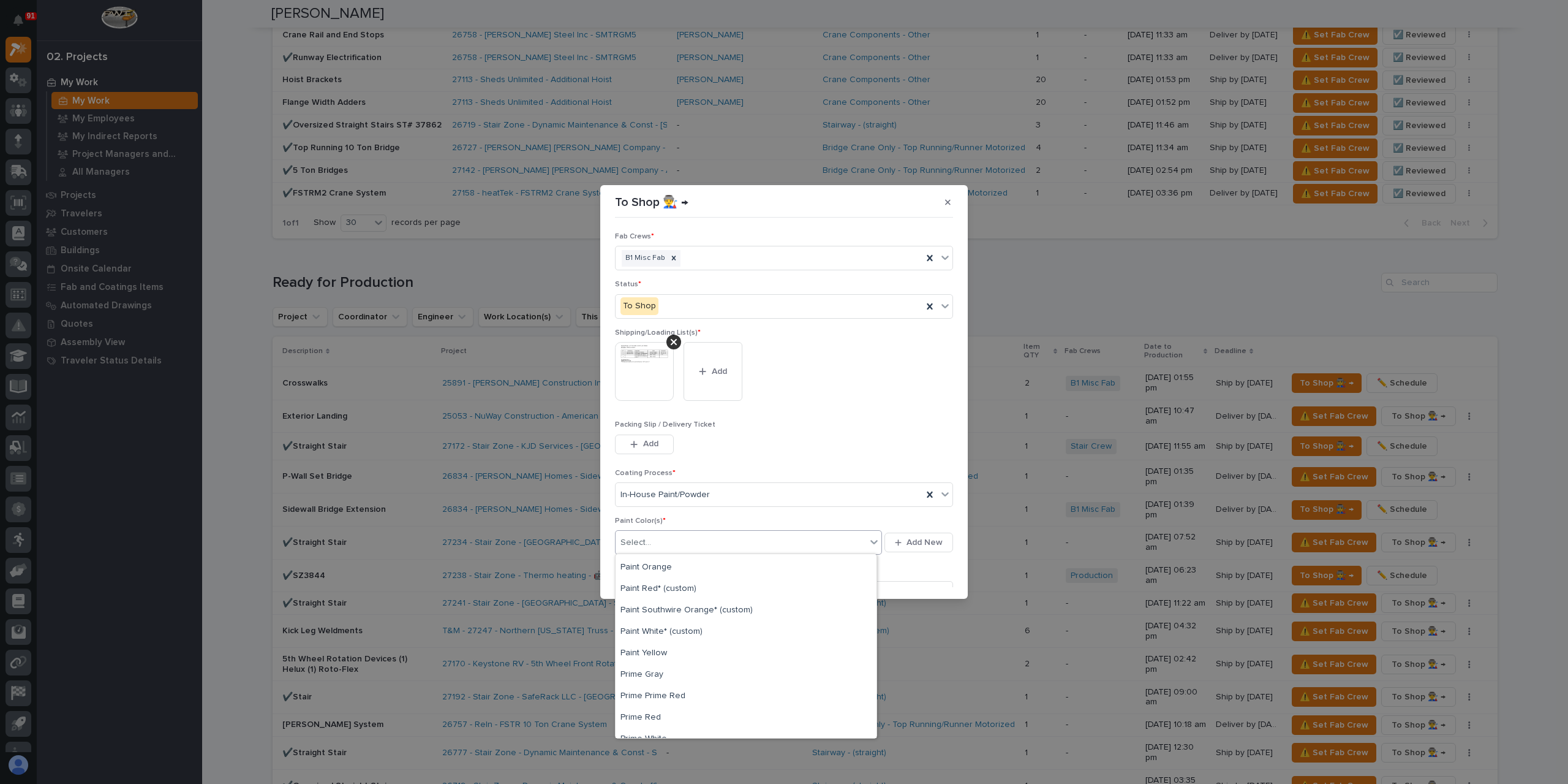
scroll to position [368, 0]
click at [656, 628] on div "Paint Yellow" at bounding box center [746, 626] width 261 height 21
click at [702, 546] on div "Paint Yellow" at bounding box center [734, 543] width 236 height 21
click at [659, 691] on div "Paint Black" at bounding box center [746, 693] width 261 height 21
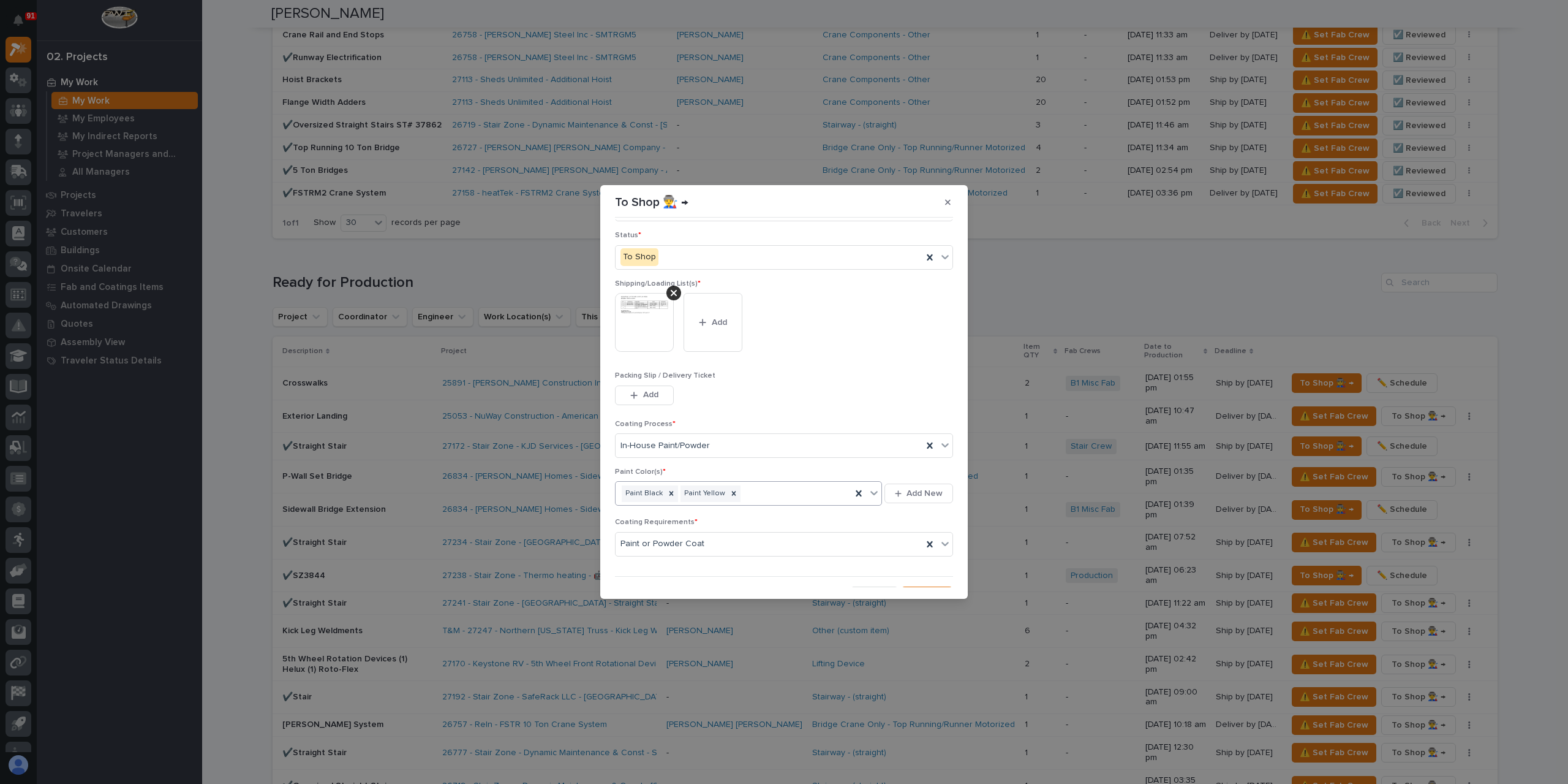
scroll to position [66, 0]
click at [923, 579] on span "Save" at bounding box center [933, 579] width 20 height 11
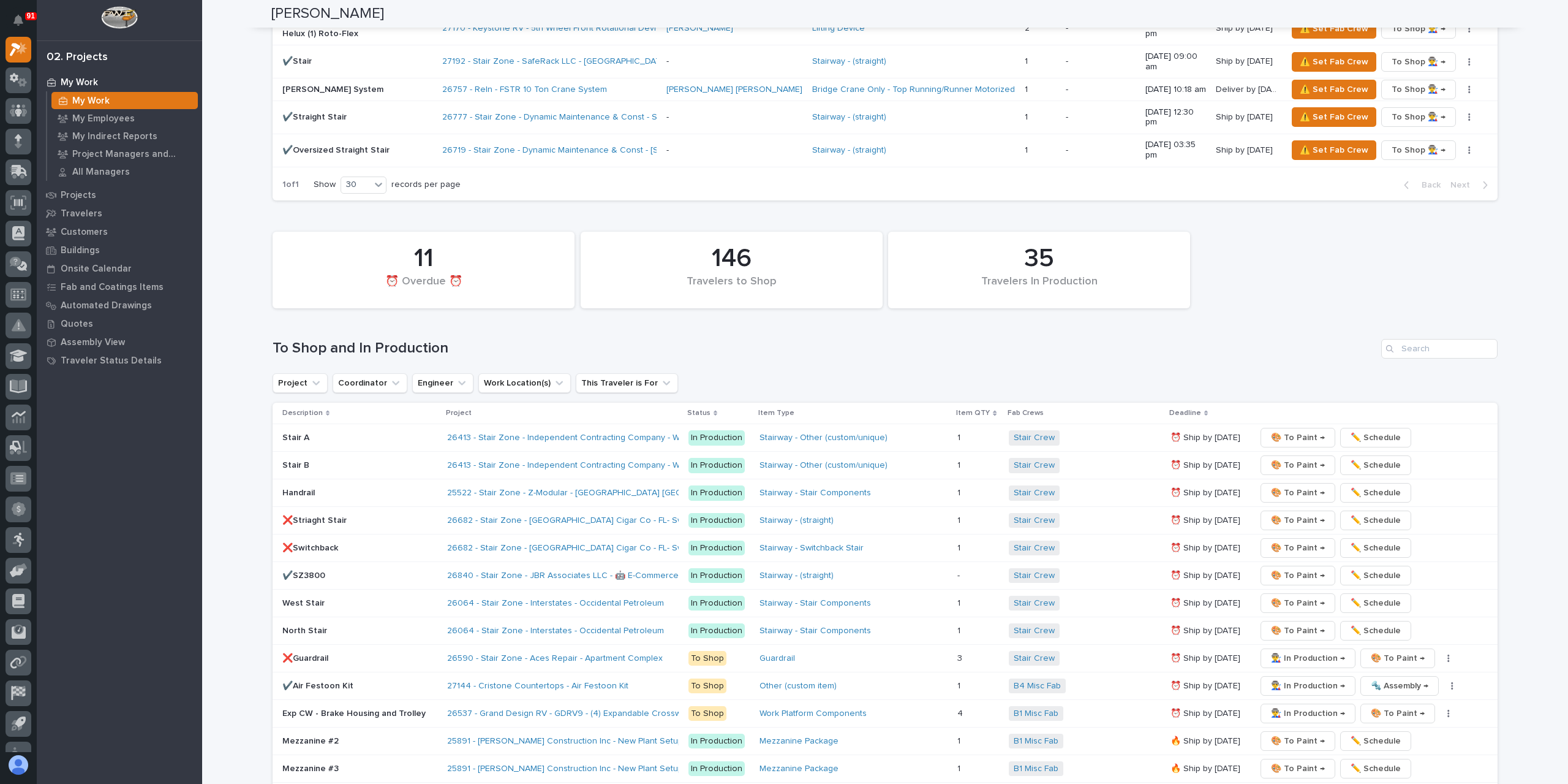
scroll to position [1655, 0]
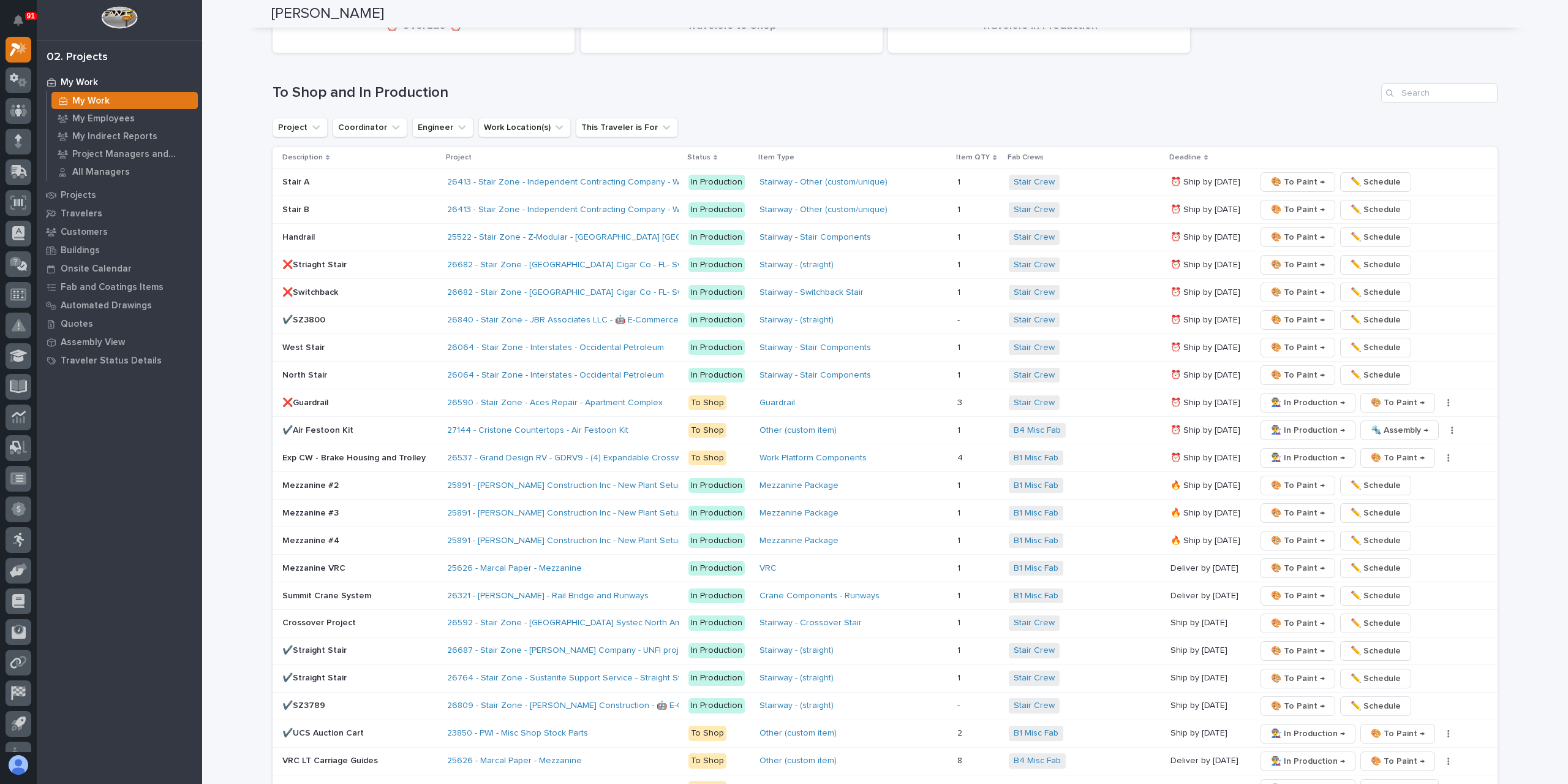
scroll to position [1838, 0]
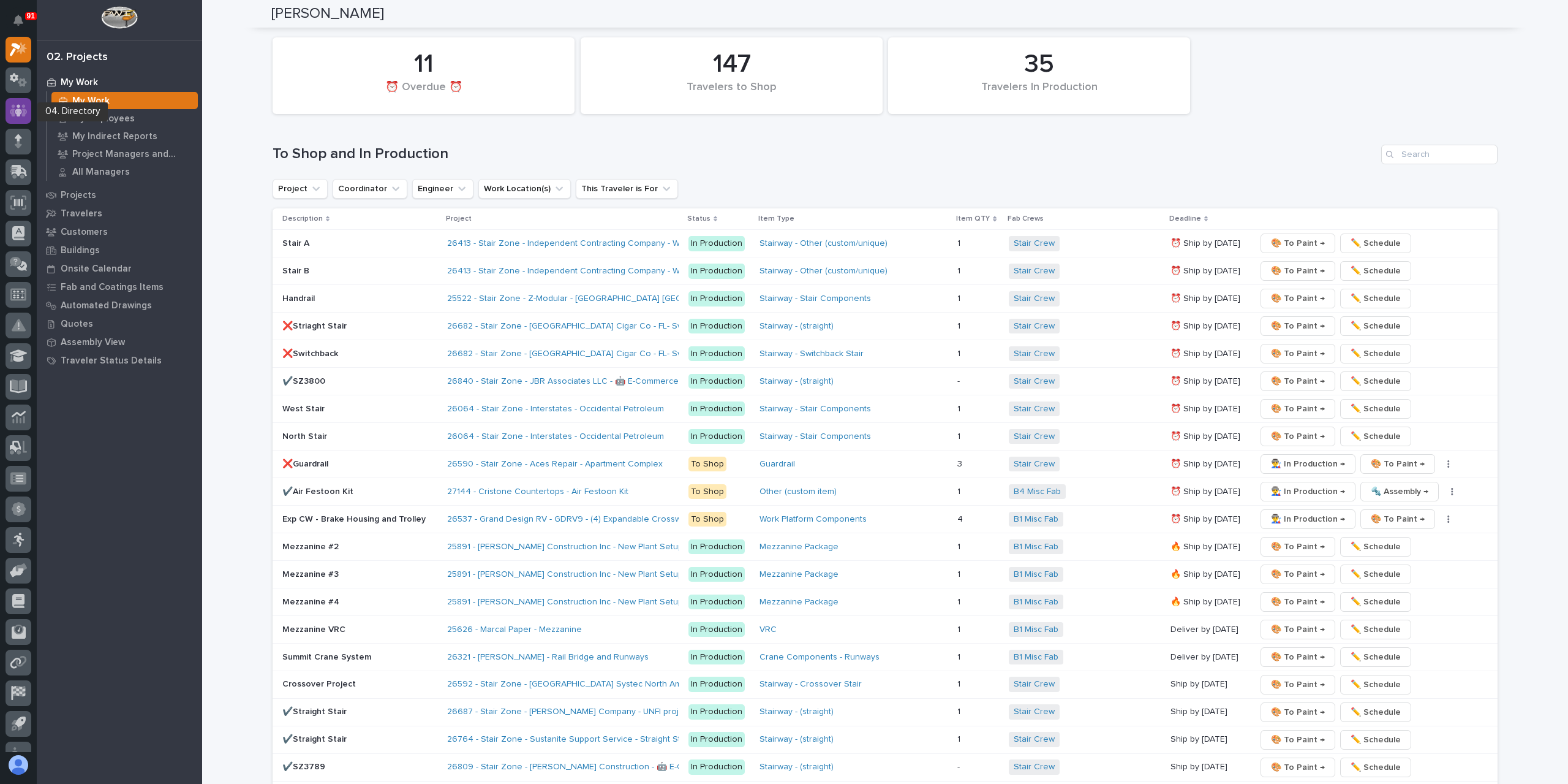
click at [26, 104] on icon at bounding box center [19, 111] width 18 height 14
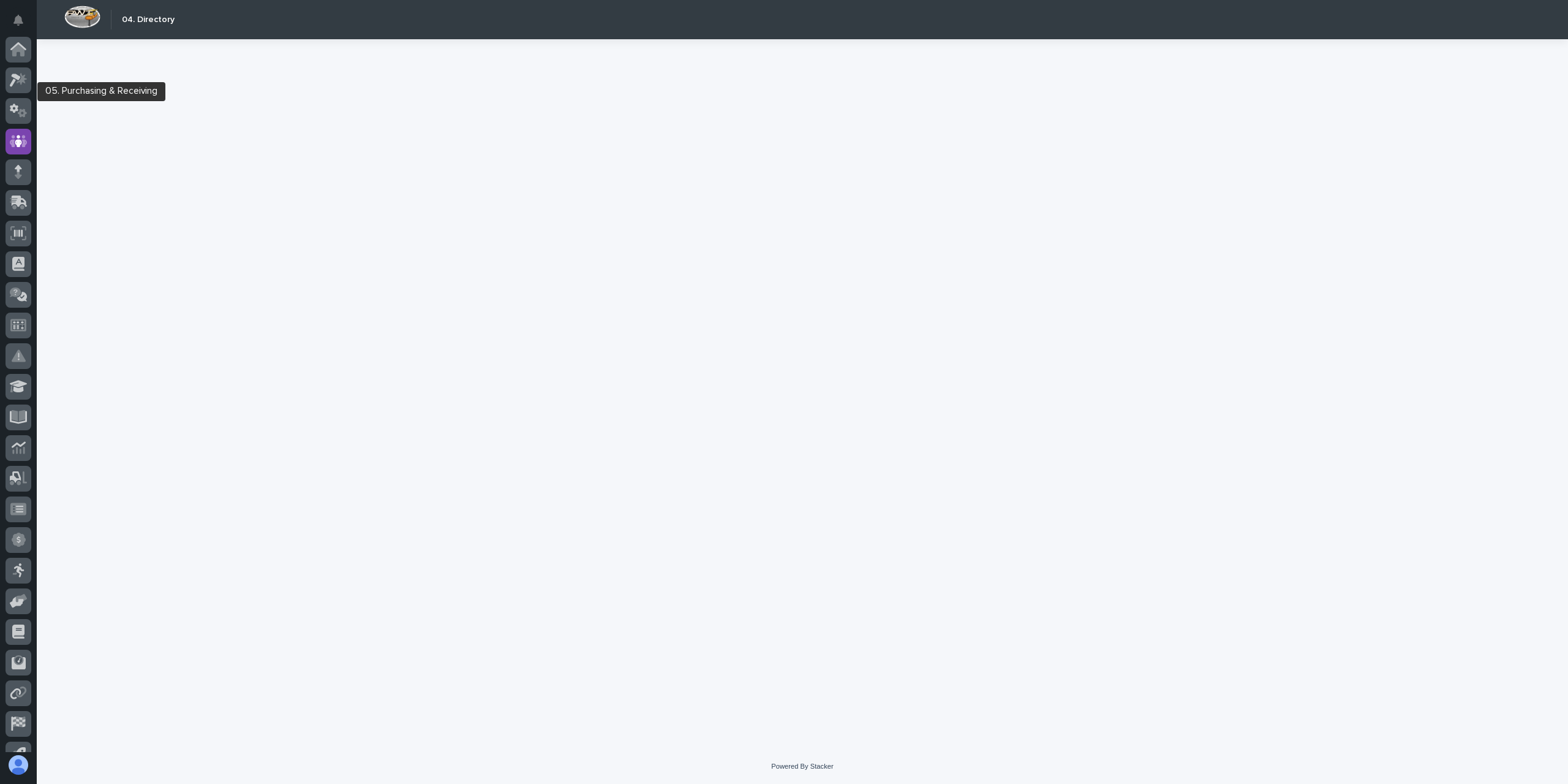
scroll to position [81, 0]
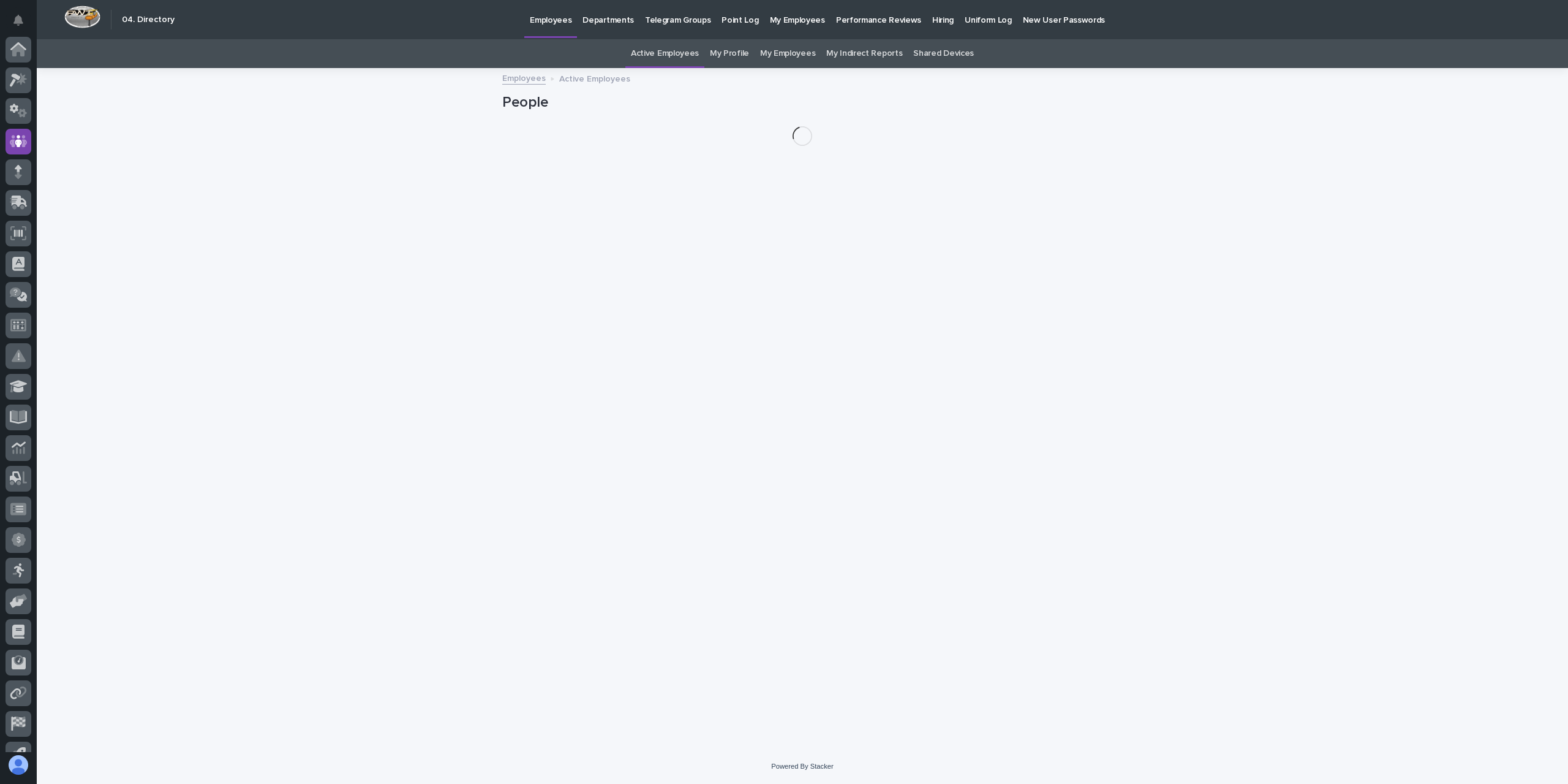
scroll to position [81, 0]
click at [932, 21] on p "Hiring" at bounding box center [943, 13] width 21 height 26
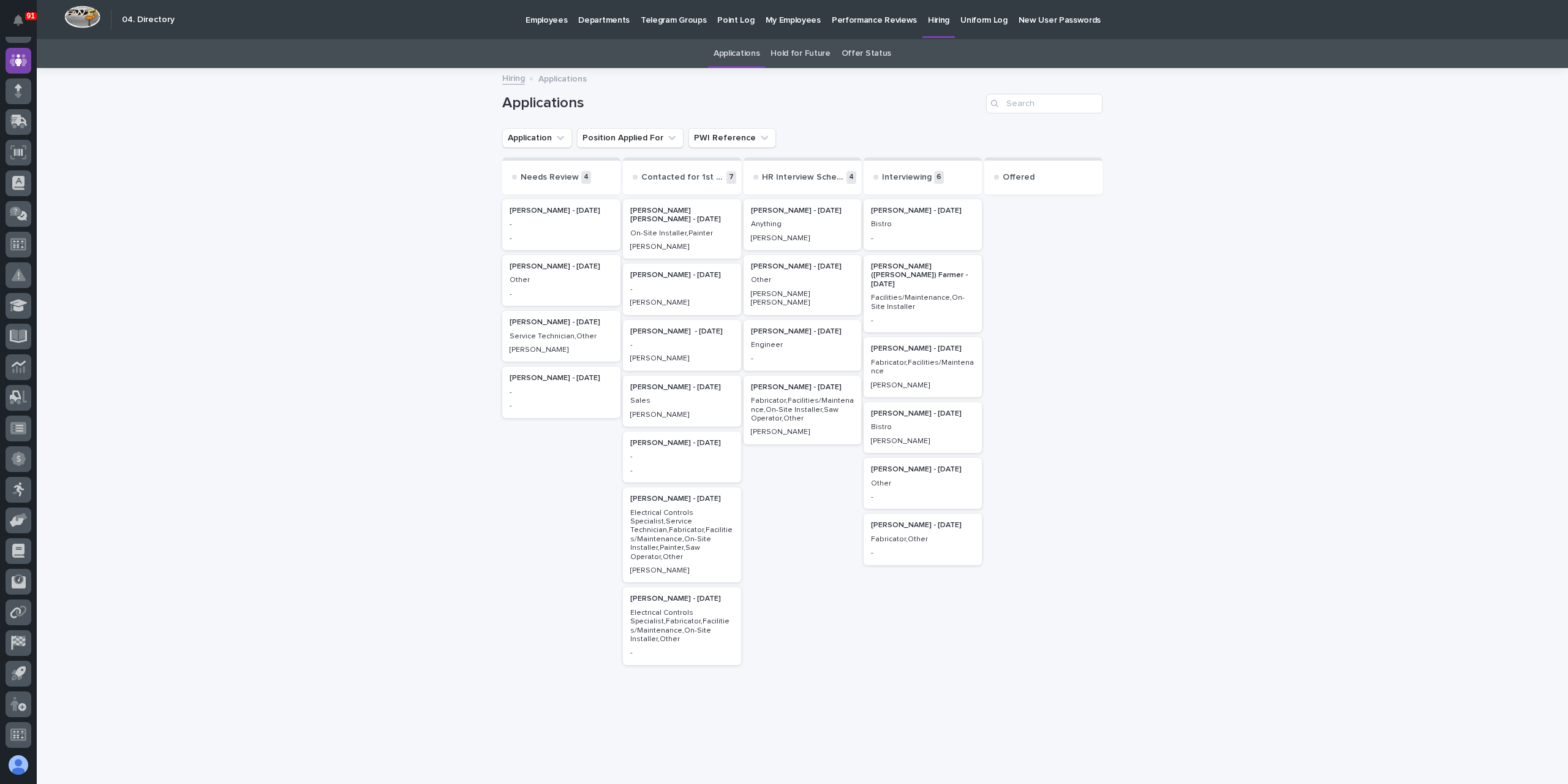
click at [798, 284] on p "Other" at bounding box center [802, 280] width 104 height 9
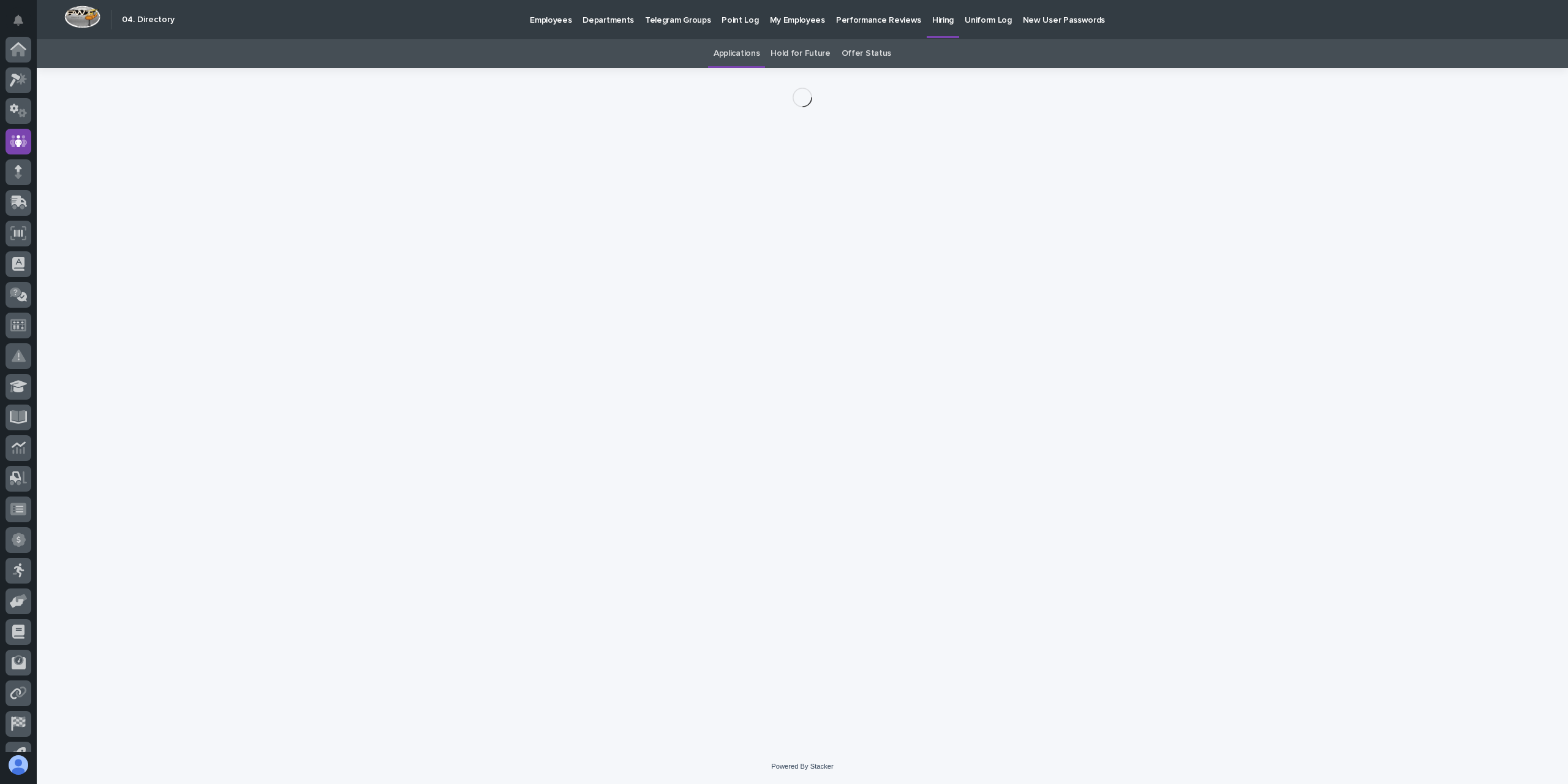
scroll to position [81, 0]
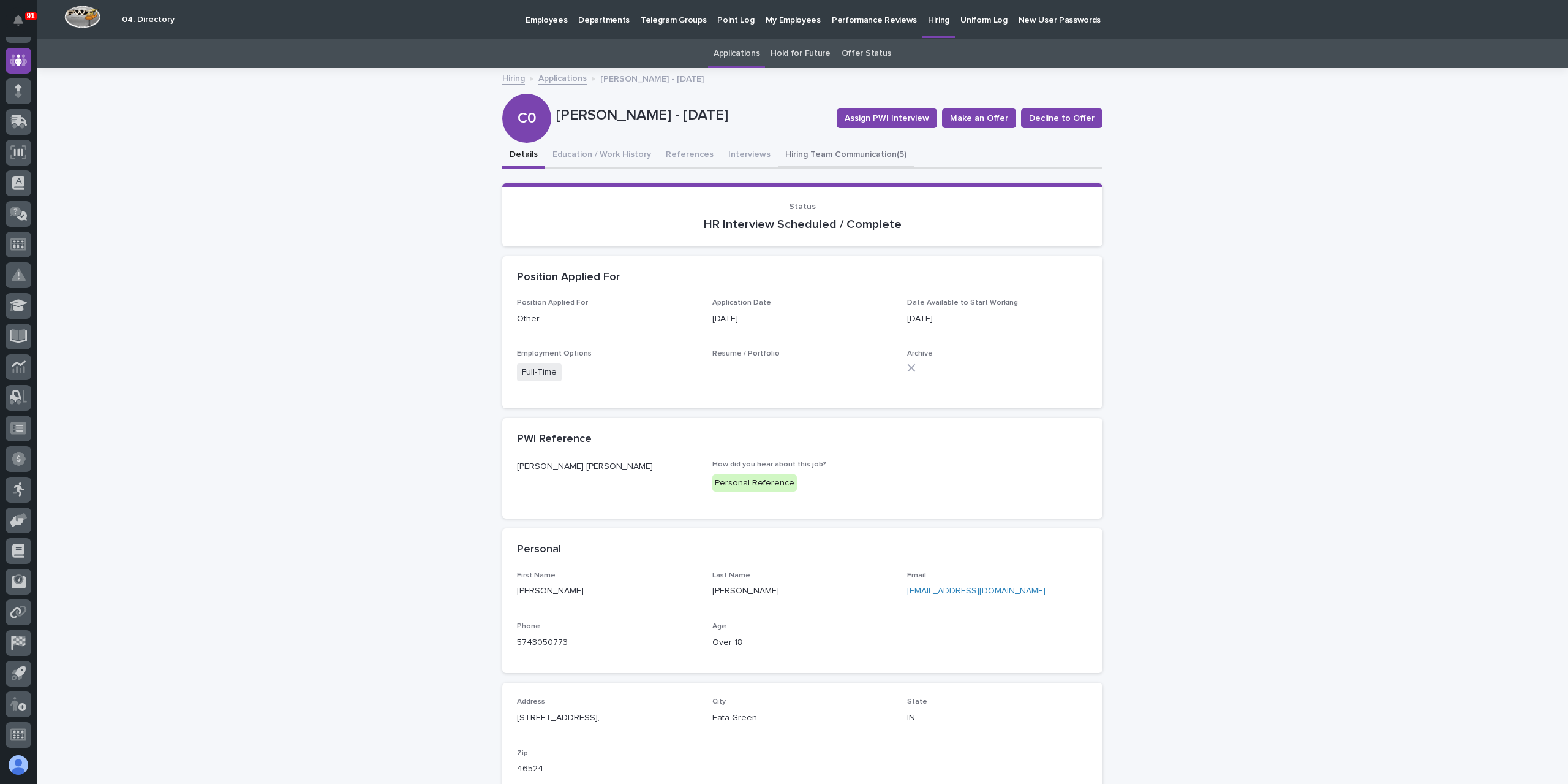
click at [790, 157] on button "Hiring Team Communication (5)" at bounding box center [846, 156] width 136 height 26
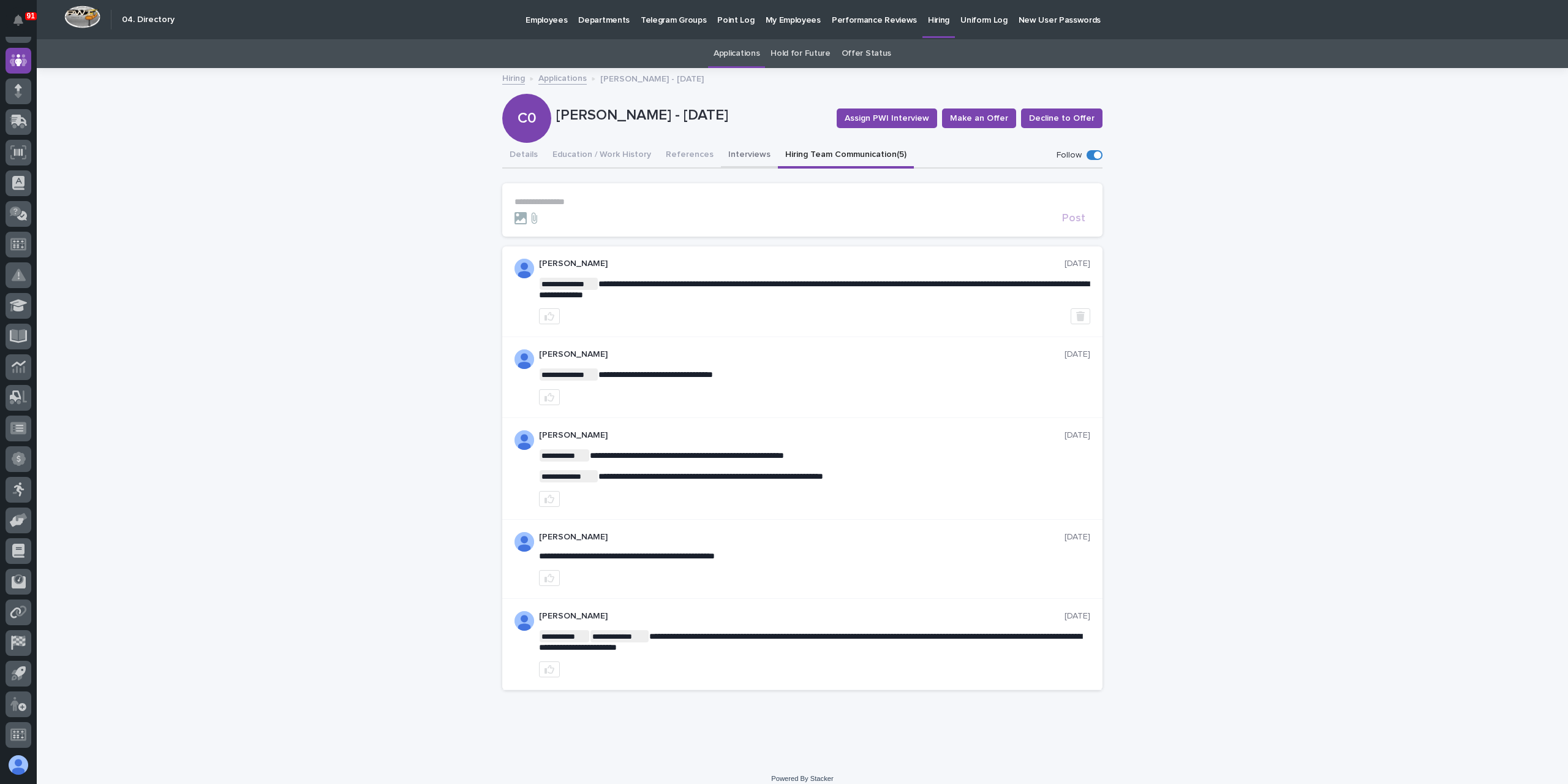
click at [730, 157] on button "Interviews" at bounding box center [749, 156] width 57 height 26
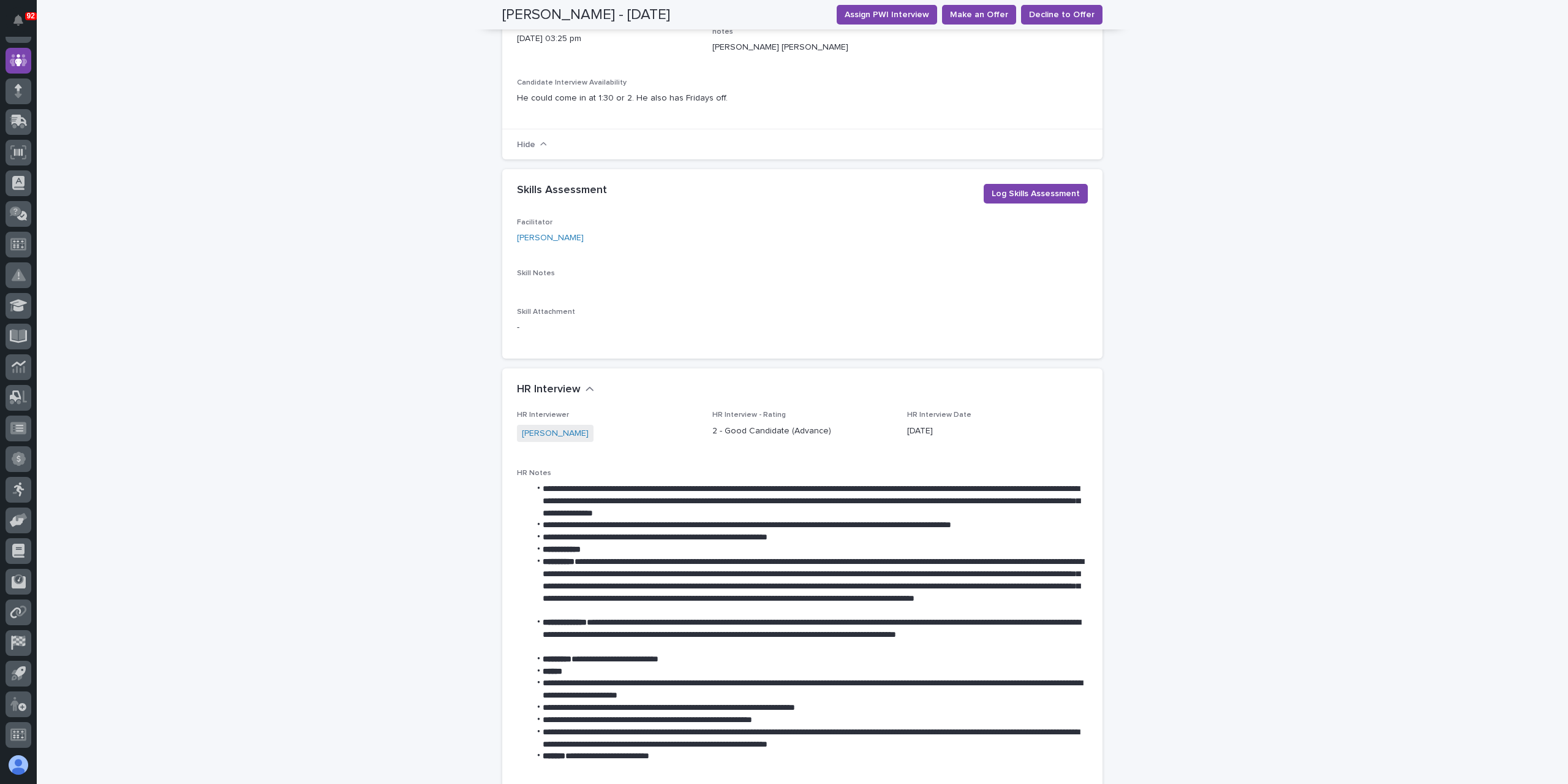
scroll to position [613, 0]
